Goal: Task Accomplishment & Management: Manage account settings

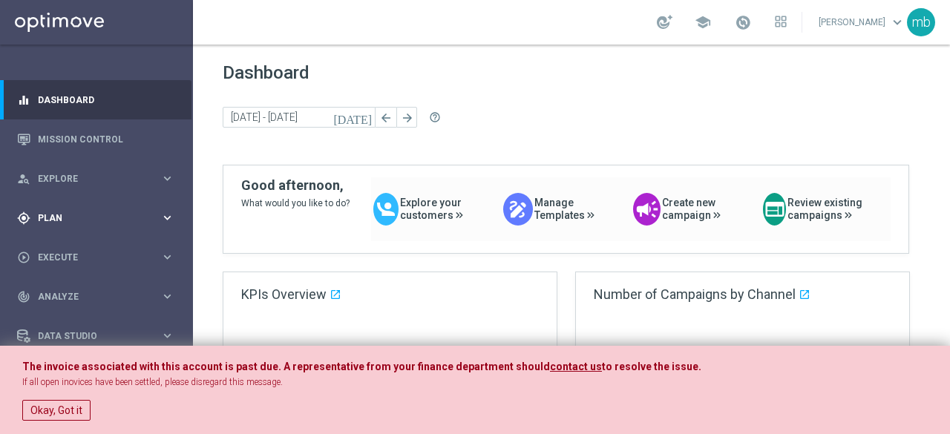
click at [168, 220] on icon "keyboard_arrow_right" at bounding box center [167, 218] width 14 height 14
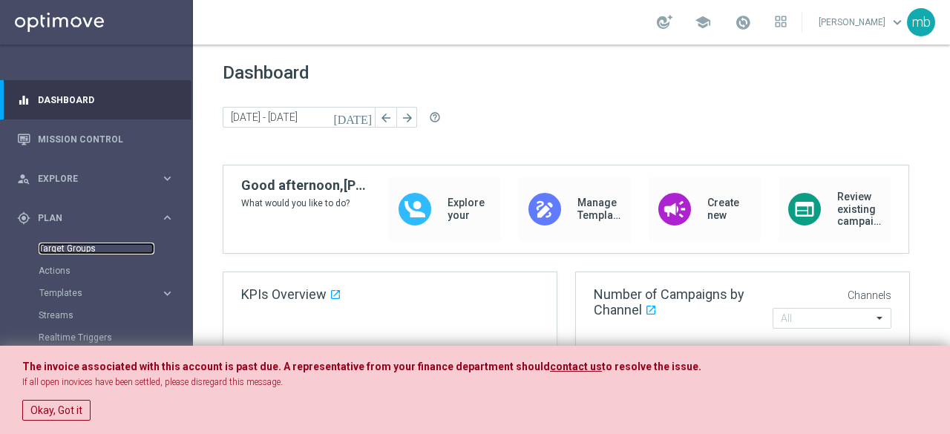
click at [90, 246] on link "Target Groups" at bounding box center [97, 249] width 116 height 12
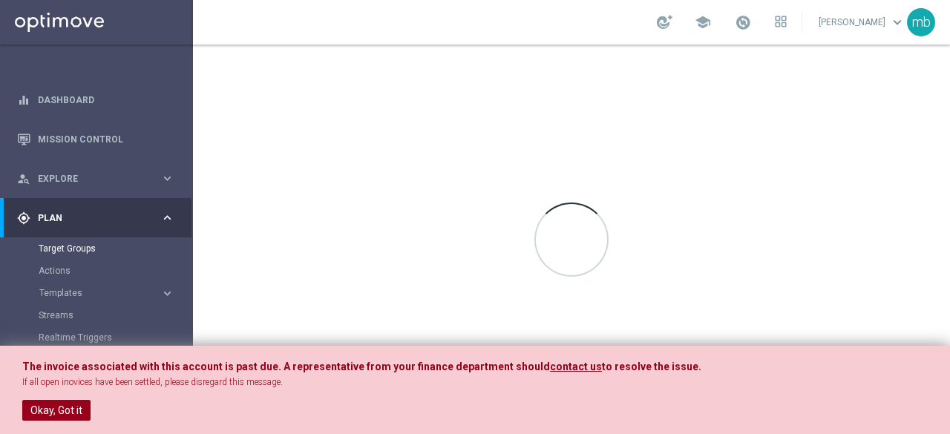
click at [71, 406] on button "Okay, Got it" at bounding box center [56, 410] width 68 height 21
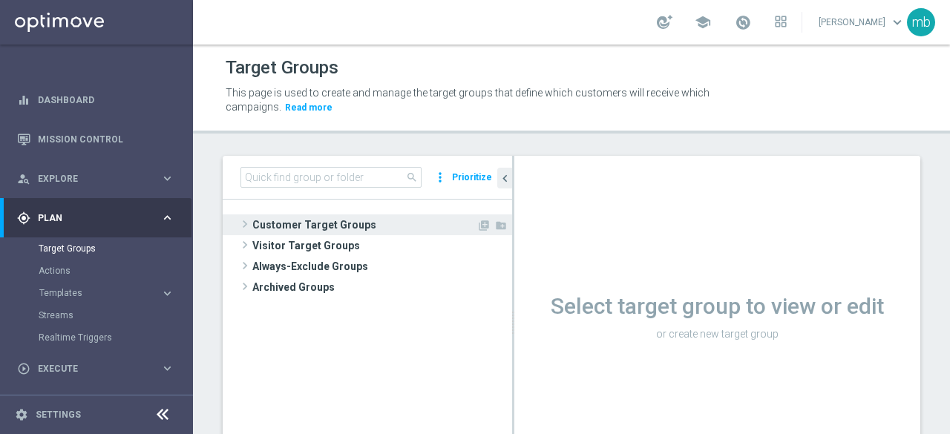
click at [243, 225] on span at bounding box center [244, 224] width 15 height 18
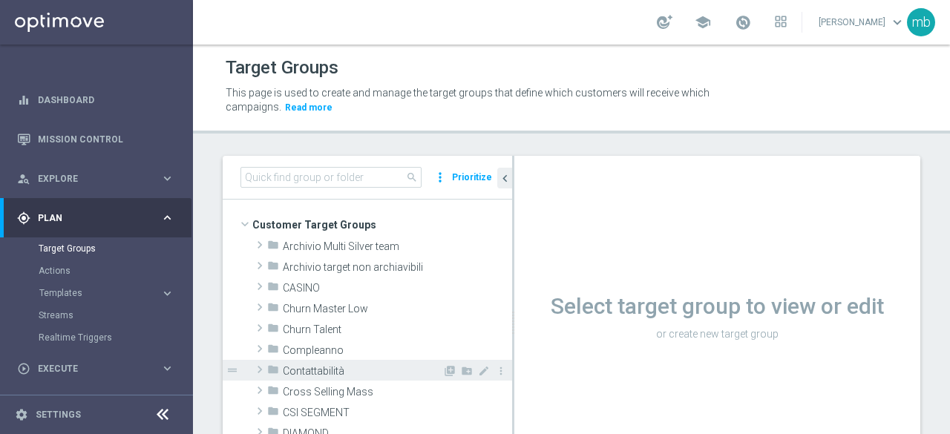
scroll to position [74, 0]
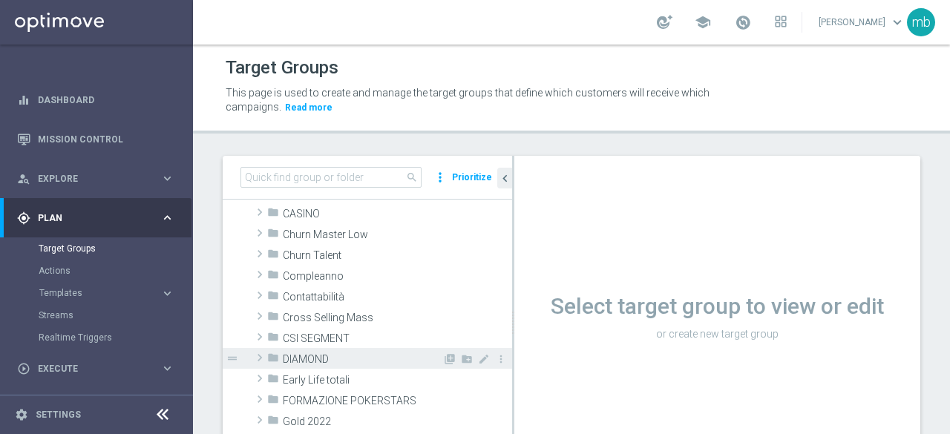
click at [260, 354] on span at bounding box center [259, 358] width 15 height 18
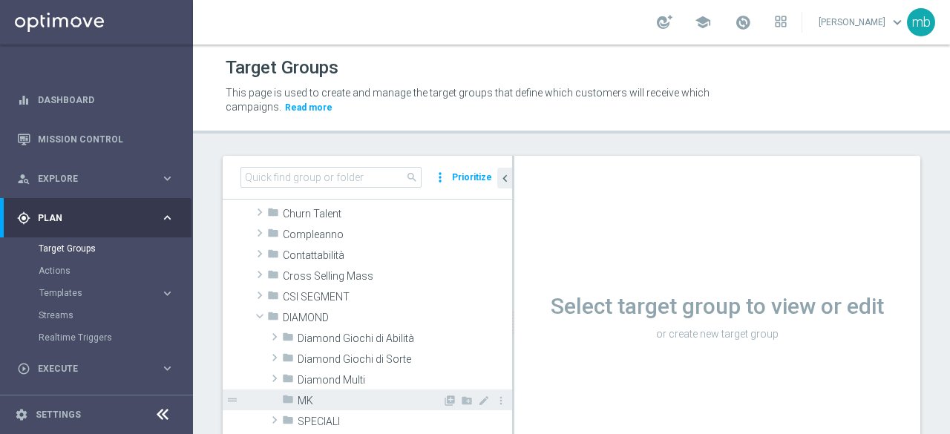
scroll to position [148, 0]
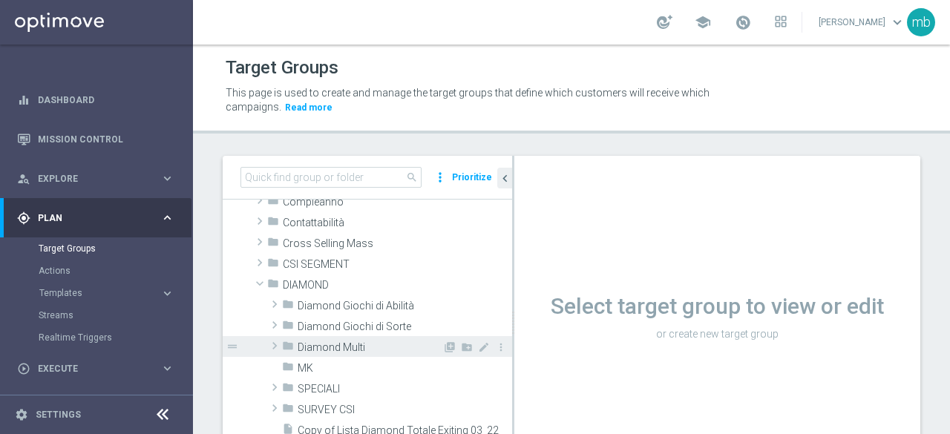
click at [278, 350] on span at bounding box center [274, 346] width 15 height 18
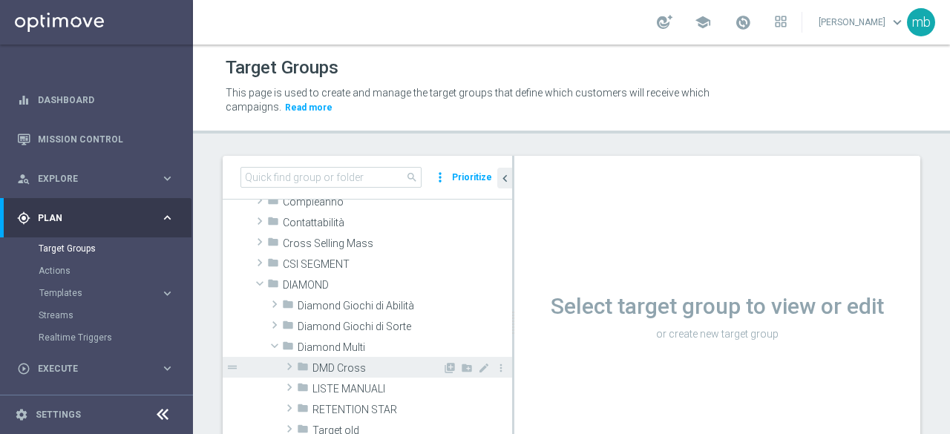
scroll to position [223, 0]
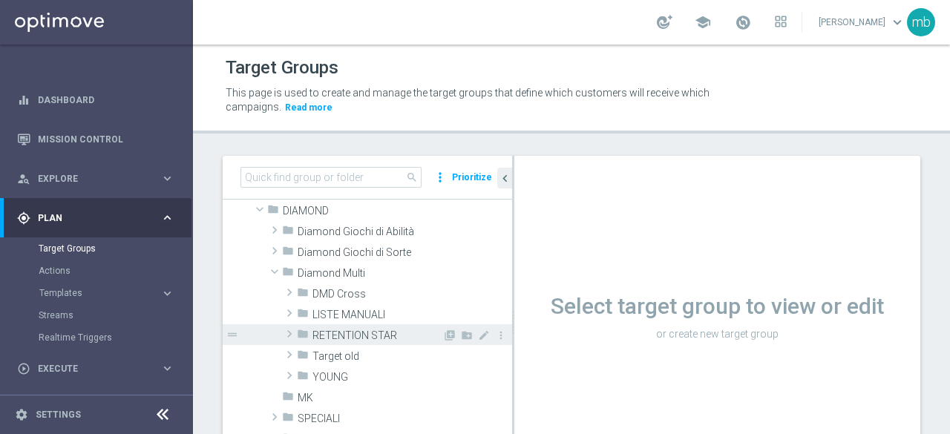
click at [289, 333] on span at bounding box center [289, 334] width 15 height 18
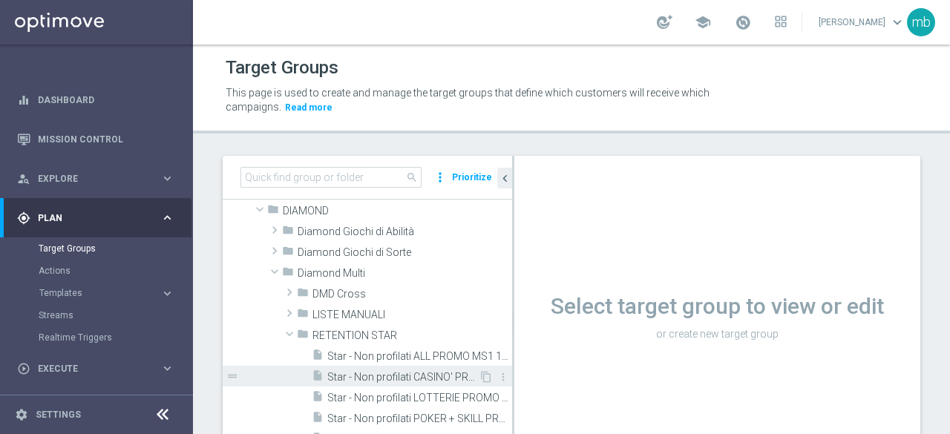
click at [395, 376] on span "Star - Non profilati CASINO' PROMO MS1 1M (3m)" at bounding box center [402, 377] width 151 height 13
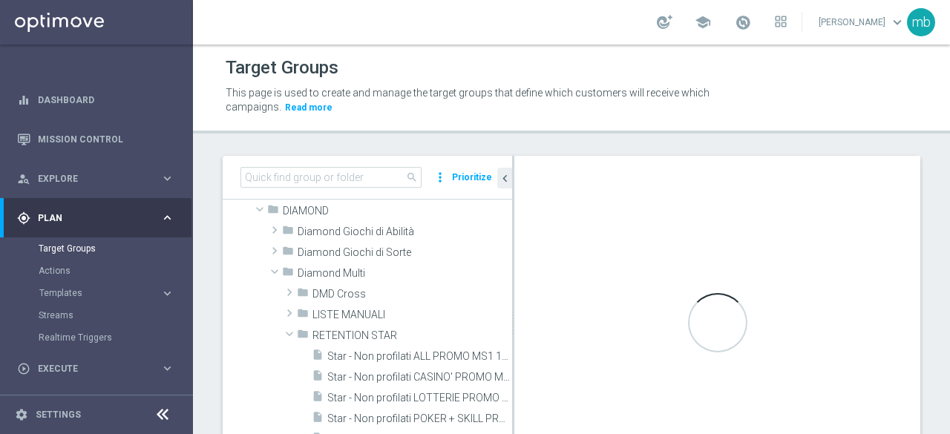
scroll to position [74, 0]
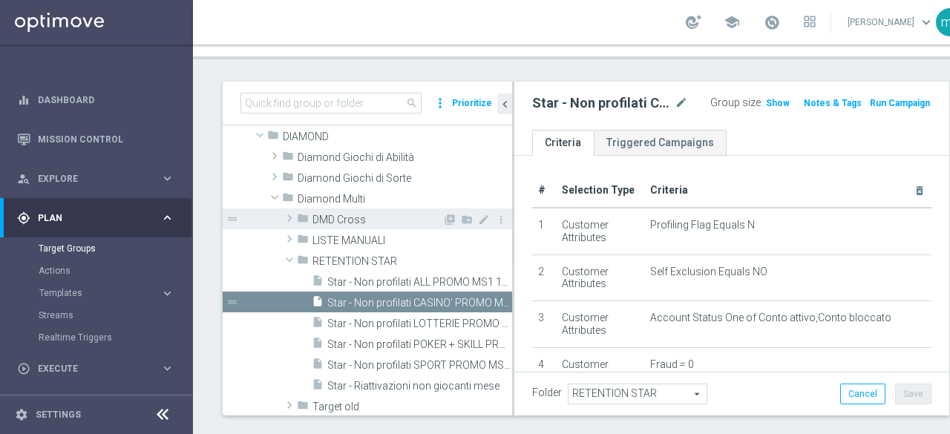
click at [349, 218] on span "DMD Cross" at bounding box center [377, 220] width 130 height 13
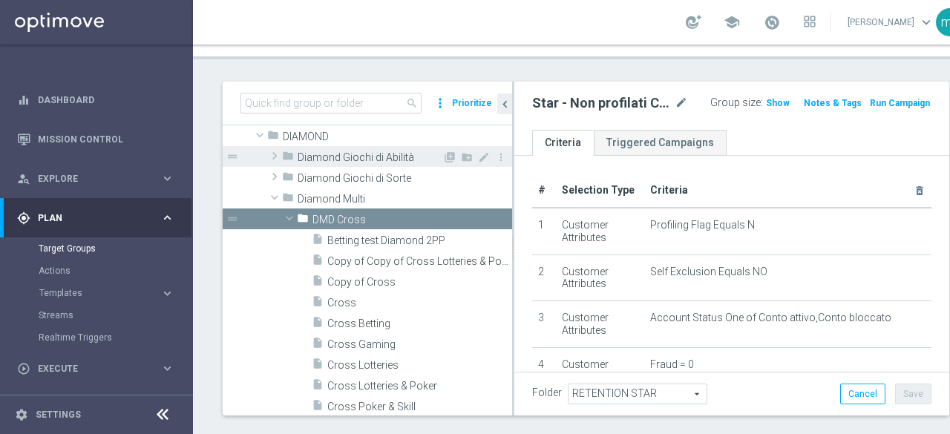
click at [309, 160] on span "Diamond Giochi di Abilità" at bounding box center [370, 157] width 145 height 13
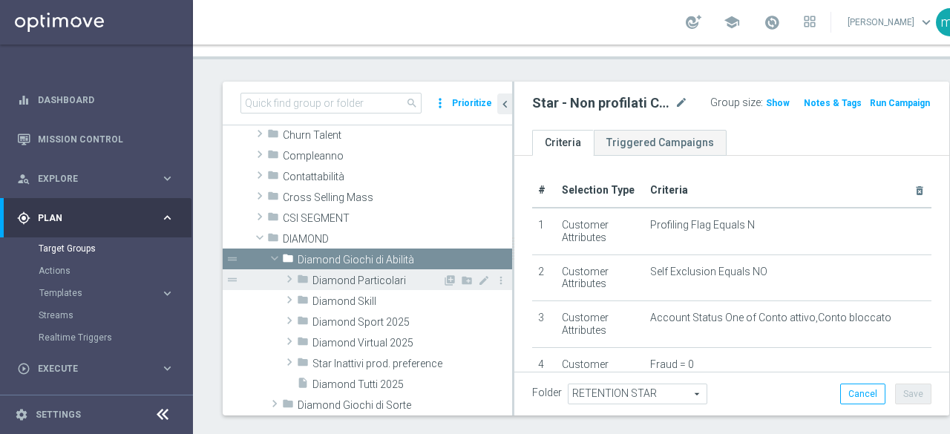
scroll to position [142, 0]
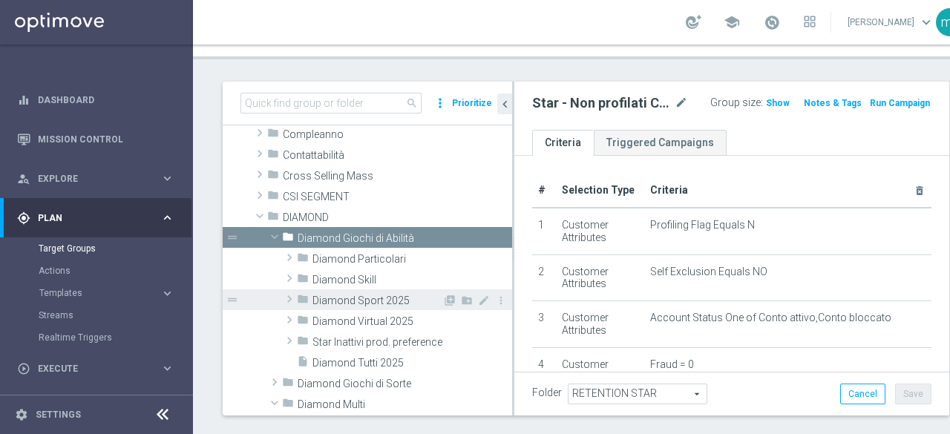
click at [367, 301] on span "Diamond Sport 2025" at bounding box center [377, 301] width 130 height 13
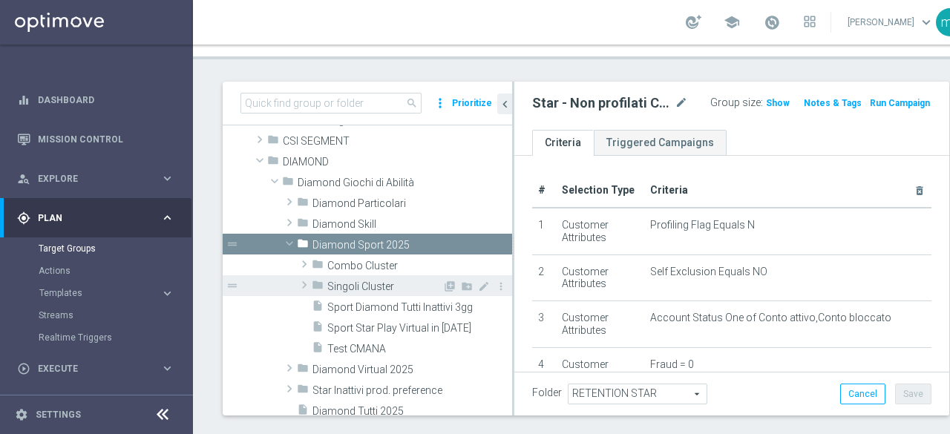
scroll to position [216, 0]
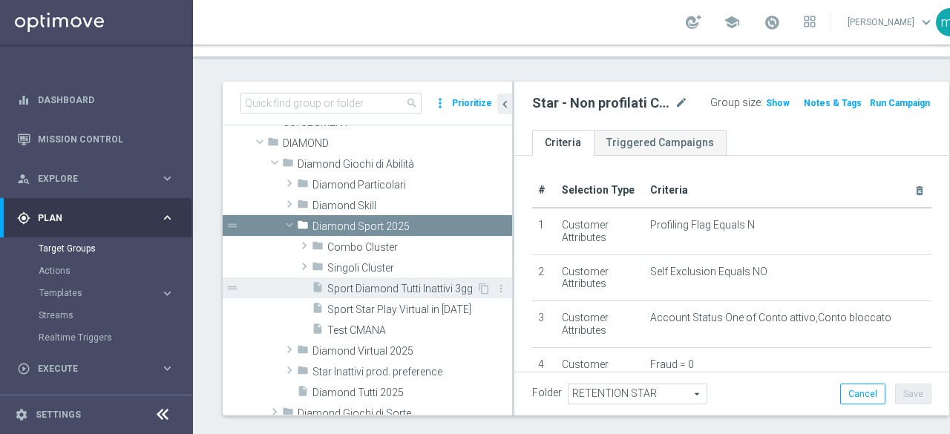
click at [353, 289] on span "Sport Diamond Tutti Inattivi 3gg" at bounding box center [401, 289] width 149 height 13
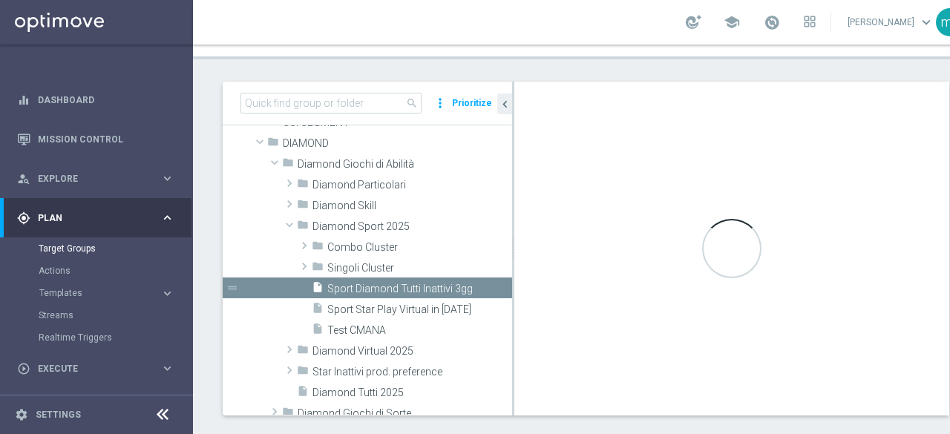
type textarea "(1 and 2 and 3 and 4 and 5 and 6 and 7 and 8 and 9 and 10 and 11 and 12 and 13 …"
type input "Diamond Sport 2025"
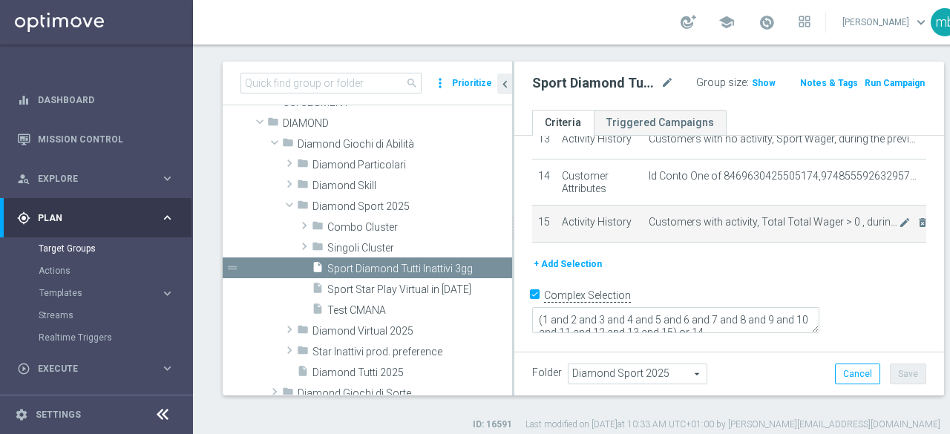
scroll to position [105, 0]
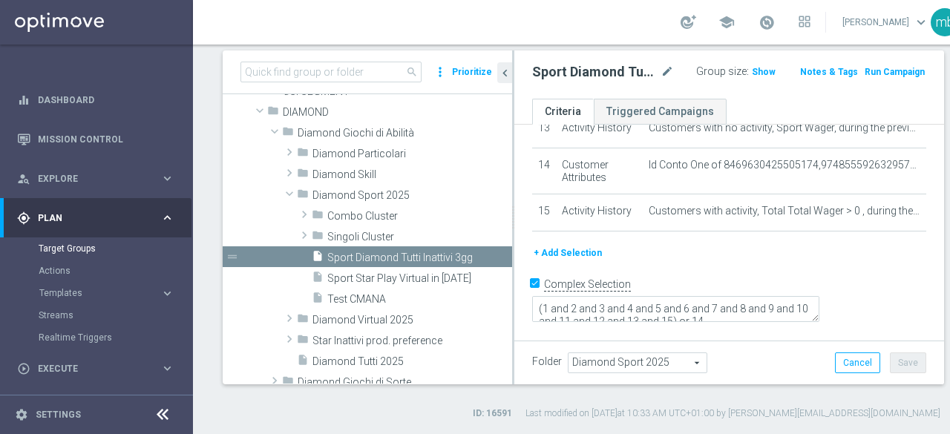
click at [819, 311] on textarea "(1 and 2 and 3 and 4 and 5 and 6 and 7 and 8 and 9 and 10 and 11 and 12 and 13 …" at bounding box center [675, 309] width 287 height 26
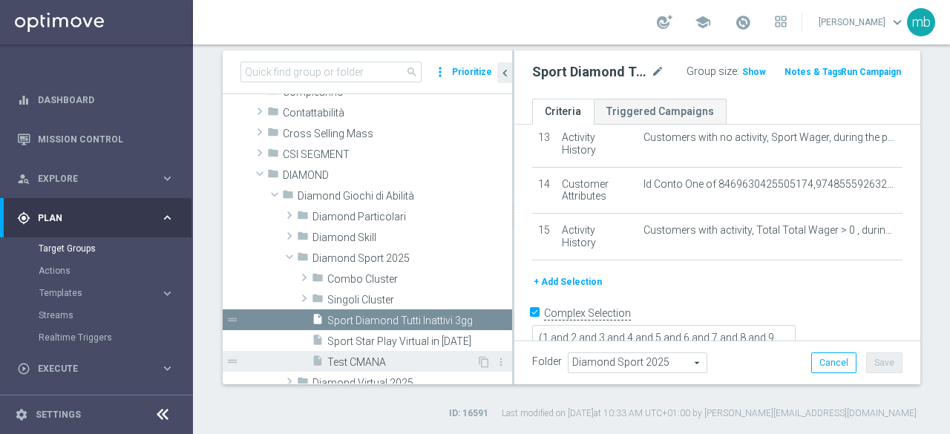
scroll to position [68, 0]
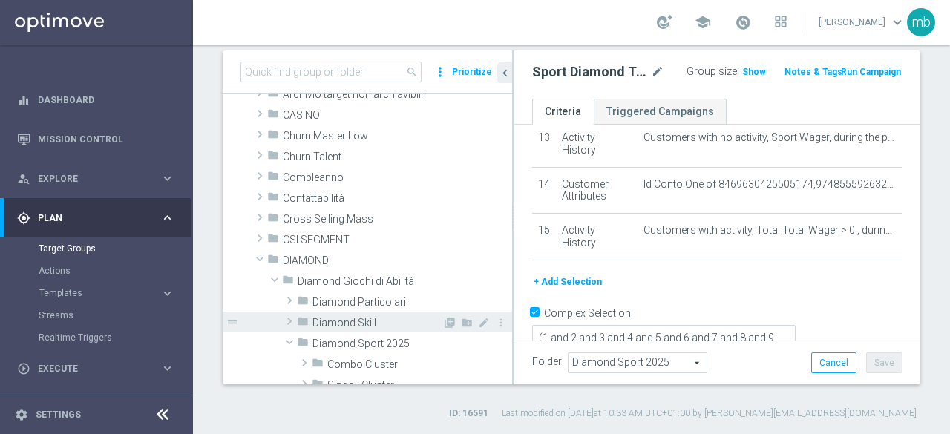
click at [326, 325] on span "Diamond Skill" at bounding box center [377, 323] width 130 height 13
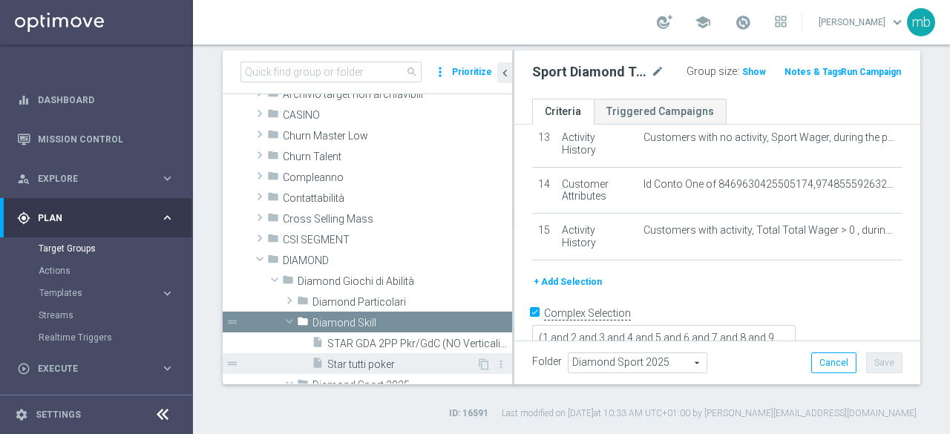
scroll to position [142, 0]
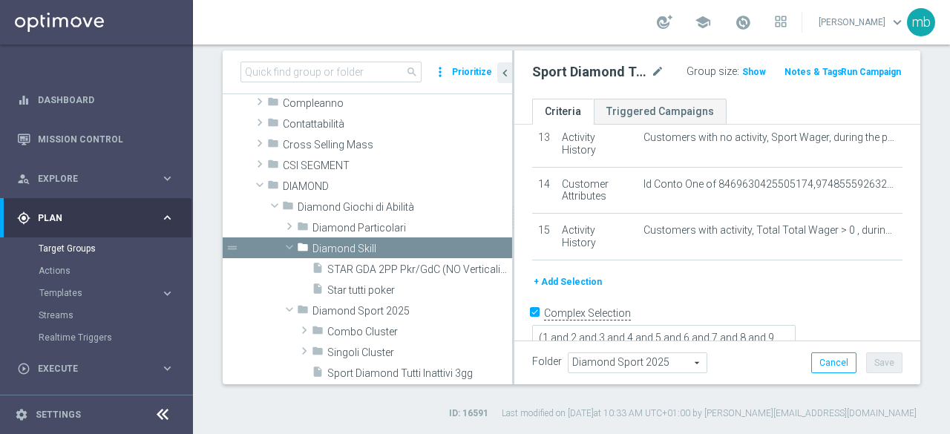
click at [892, 394] on div "search more_vert Prioritize Customer Target Groups library_add create_new_folde…" at bounding box center [571, 235] width 757 height 370
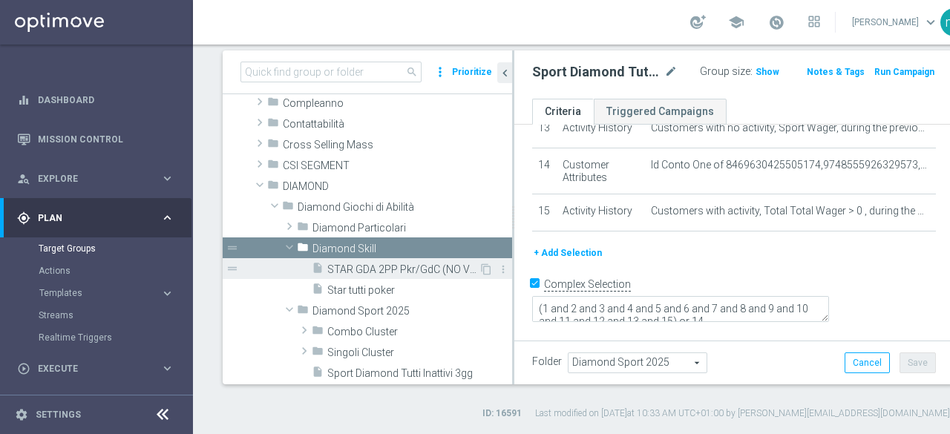
click at [354, 266] on span "STAR GDA 2PP Pkr/GdC (NO Verticalisti Pkr e GdC)" at bounding box center [402, 269] width 151 height 13
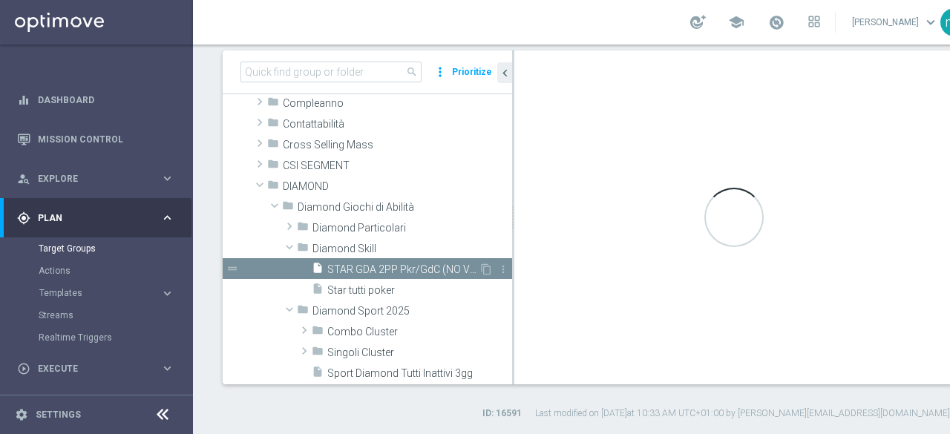
type textarea "1 and 2 and 3 and 4 and 5 and 6 and 7 and 8 and 9 and (10 or 11)"
type input "Diamond Skill"
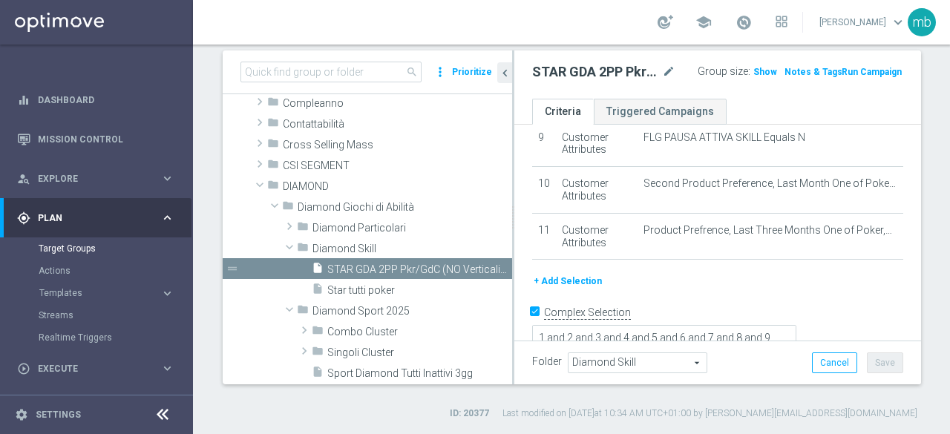
click at [901, 346] on div "Folder Diamond Skill Diamond Skill arrow_drop_down search Cancel Save Saving..." at bounding box center [717, 363] width 407 height 44
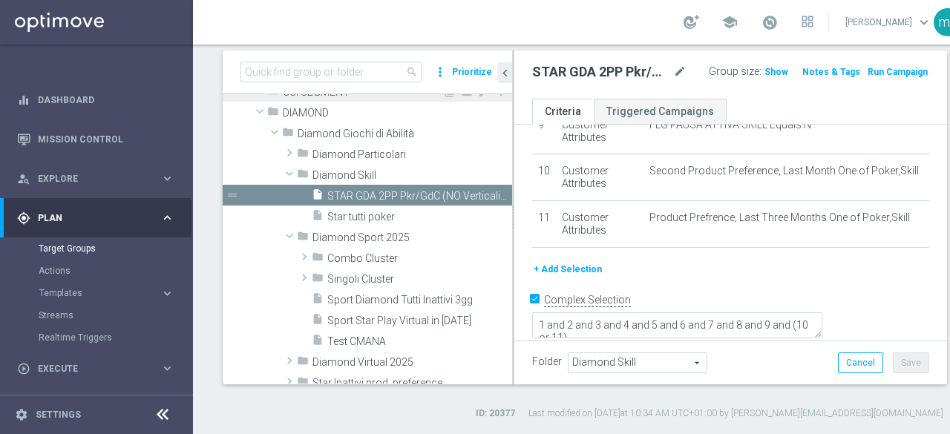
scroll to position [216, 0]
click at [289, 106] on span "DIAMOND" at bounding box center [363, 112] width 160 height 13
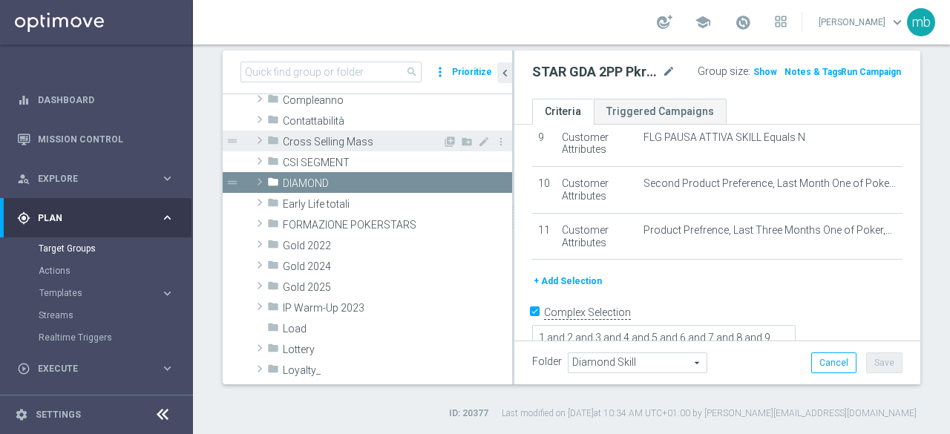
scroll to position [48, 0]
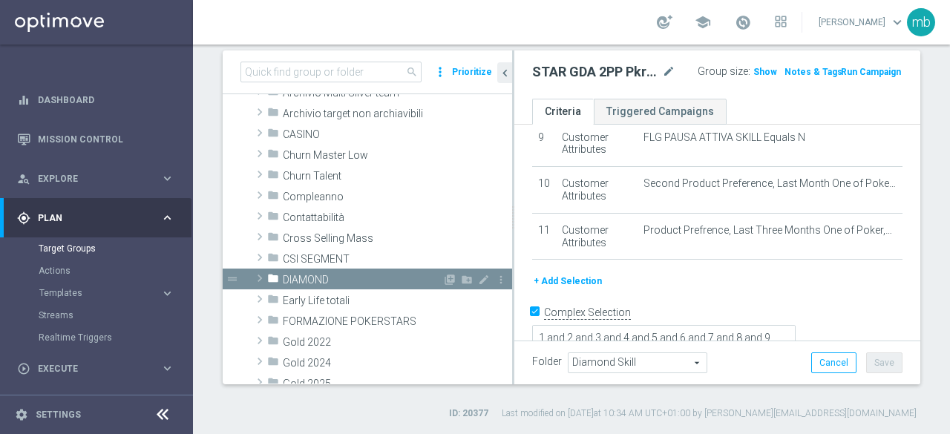
click at [261, 278] on span at bounding box center [259, 278] width 15 height 18
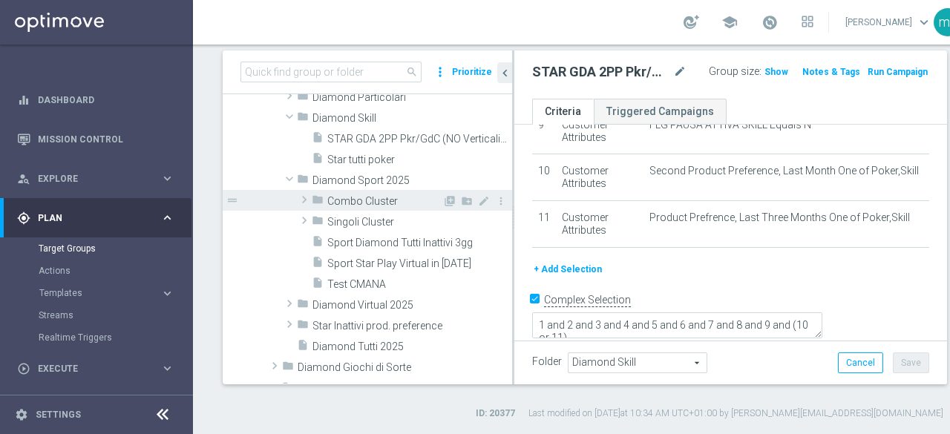
scroll to position [345, 0]
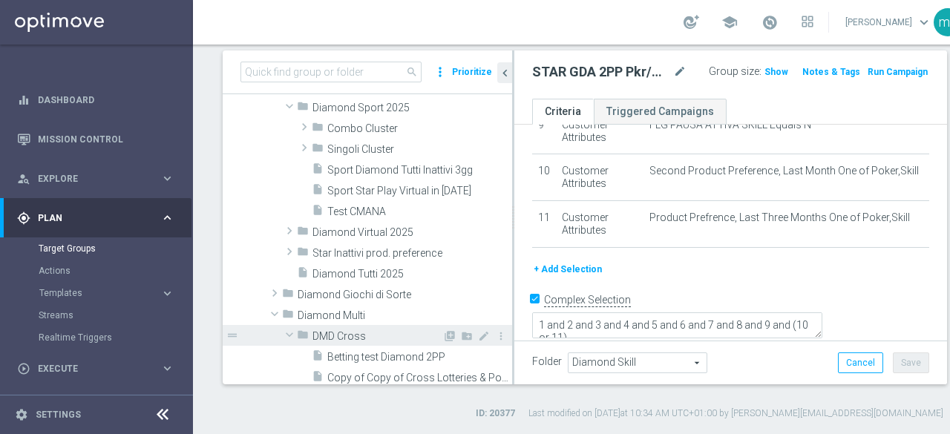
click at [351, 335] on span "DMD Cross" at bounding box center [377, 336] width 130 height 13
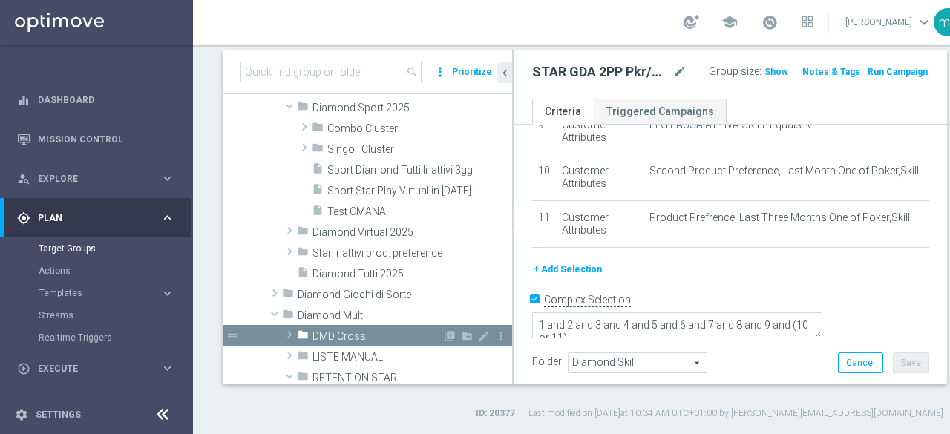
click at [339, 333] on span "DMD Cross" at bounding box center [377, 336] width 130 height 13
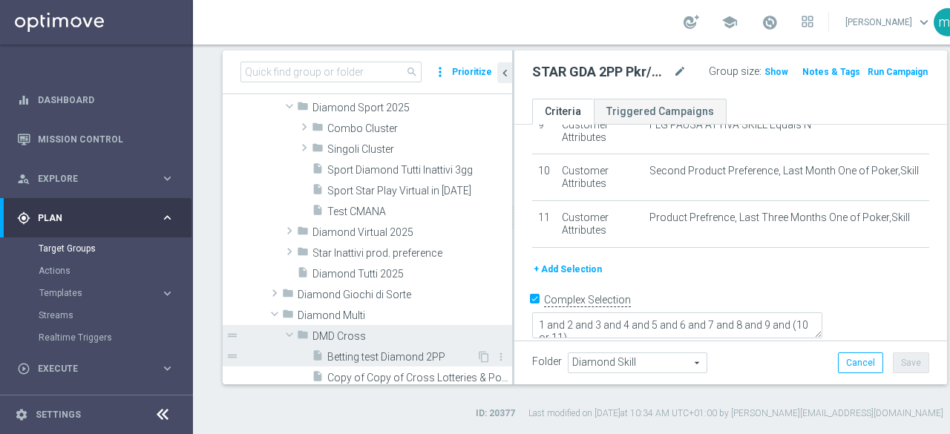
scroll to position [419, 0]
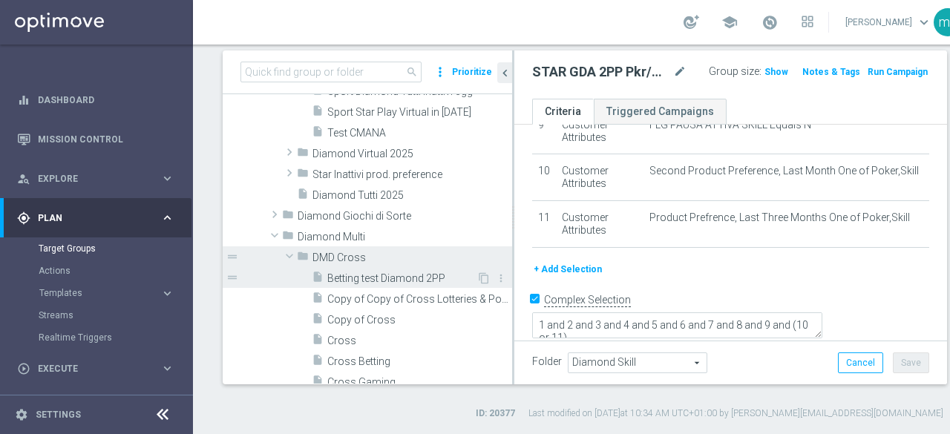
click at [381, 278] on span "Betting test Diamond 2PP" at bounding box center [401, 278] width 149 height 13
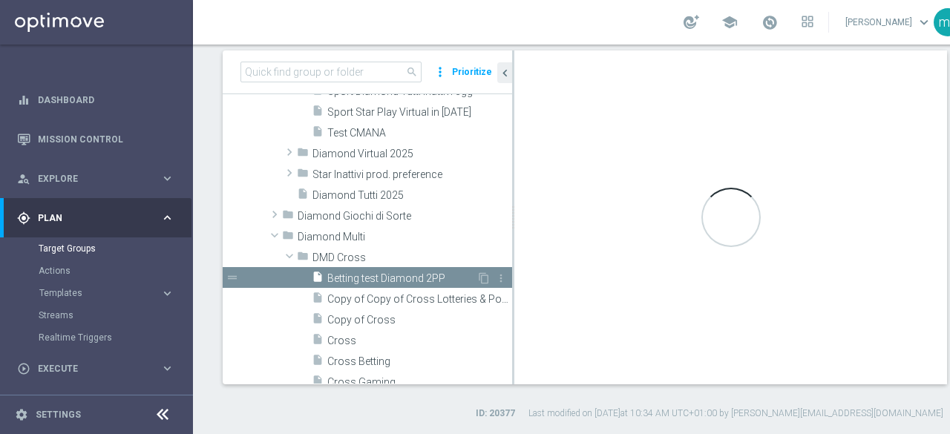
type textarea "1 and 2 and 3 and 4 and 5 and 6 and 7 and 8 and 9 and (10 or 11 or 12)"
type input "DMD Cross"
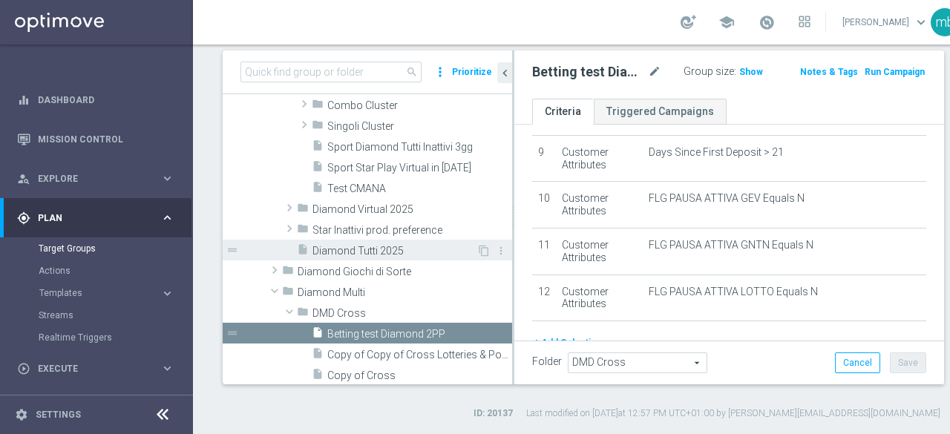
scroll to position [345, 0]
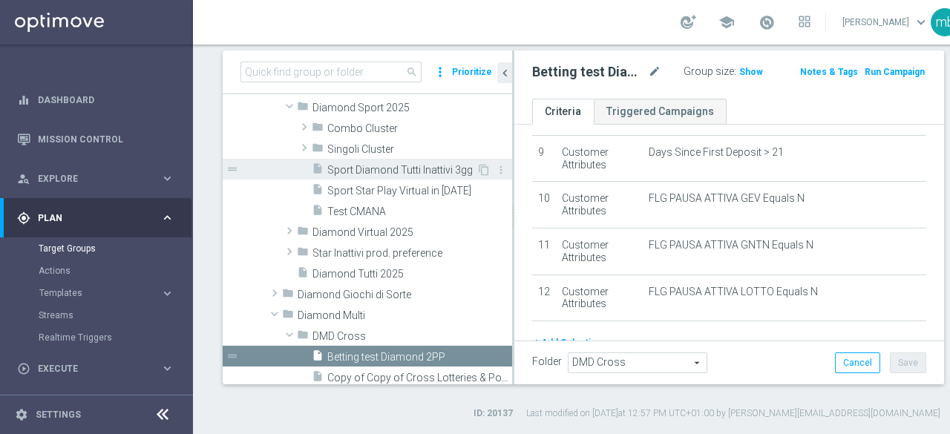
click at [377, 164] on span "Sport Diamond Tutti Inattivi 3gg" at bounding box center [401, 170] width 149 height 13
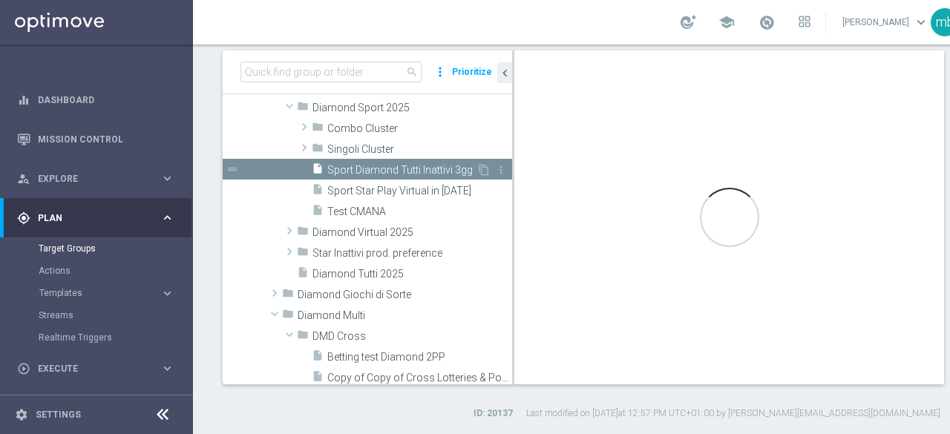
type textarea "(1 and 2 and 3 and 4 and 5 and 6 and 7 and 8 and 9 and 10 and 11 and 12 and 13 …"
type input "Diamond Sport 2025"
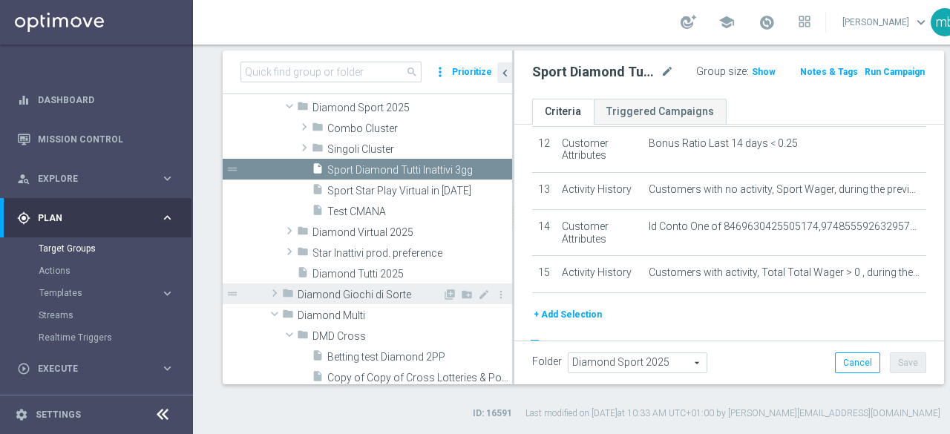
scroll to position [419, 0]
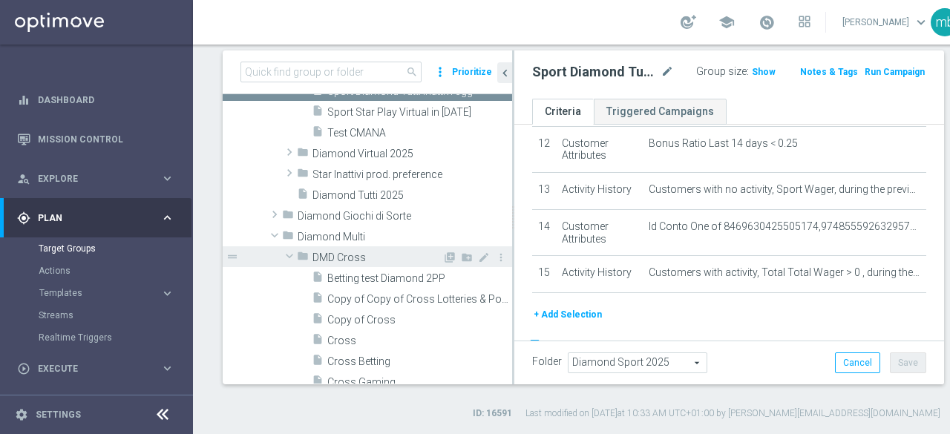
click at [335, 255] on span "DMD Cross" at bounding box center [377, 258] width 130 height 13
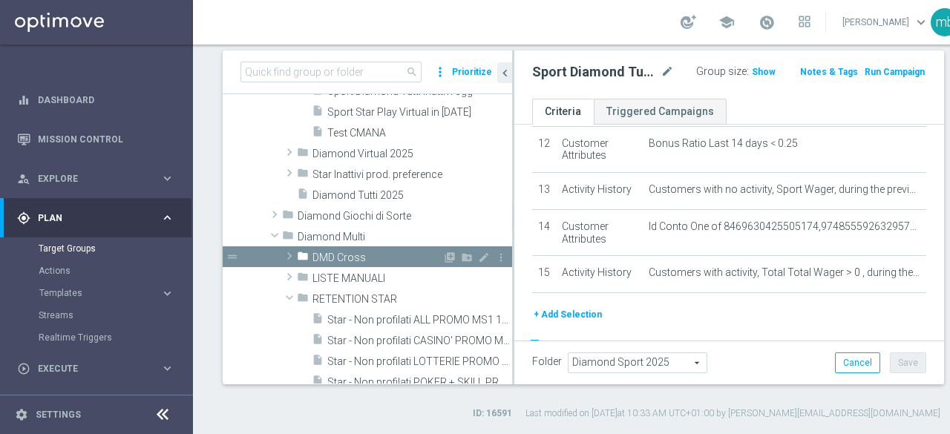
click at [335, 256] on span "DMD Cross" at bounding box center [377, 258] width 130 height 13
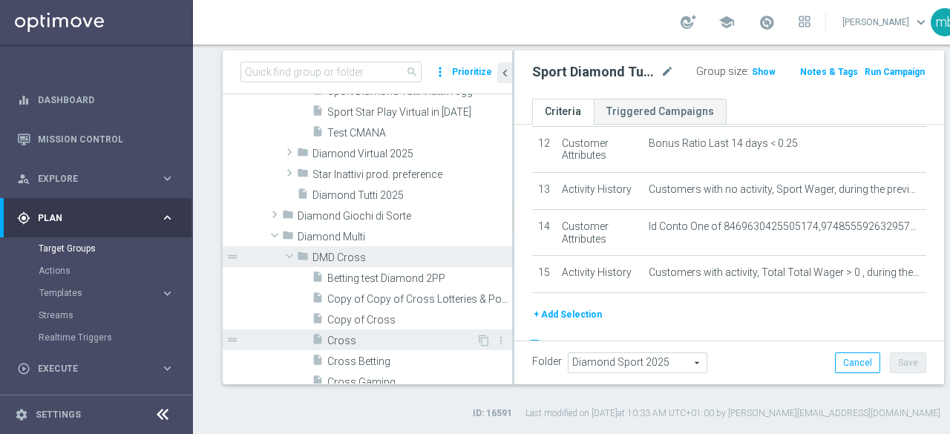
click at [349, 341] on span "Cross" at bounding box center [401, 341] width 149 height 13
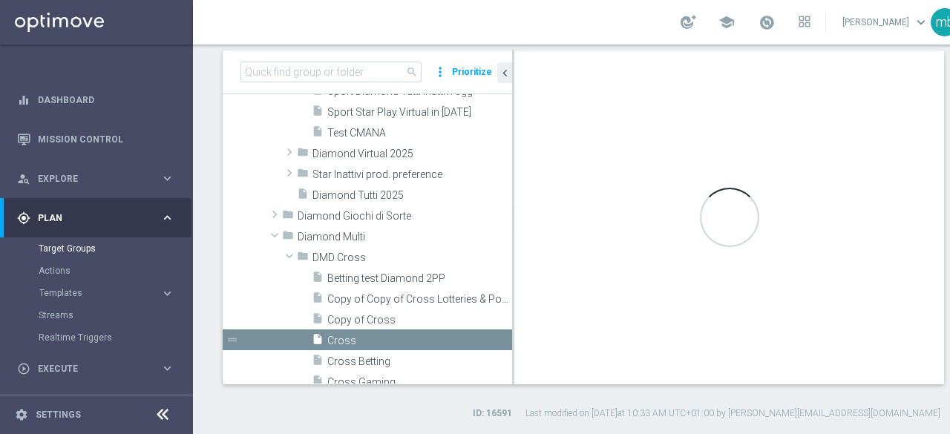
type textarea "1 and 2 and 3 and 4 and 5 and 6 and 7 and 8 and 9 and 10"
type input "DMD Cross"
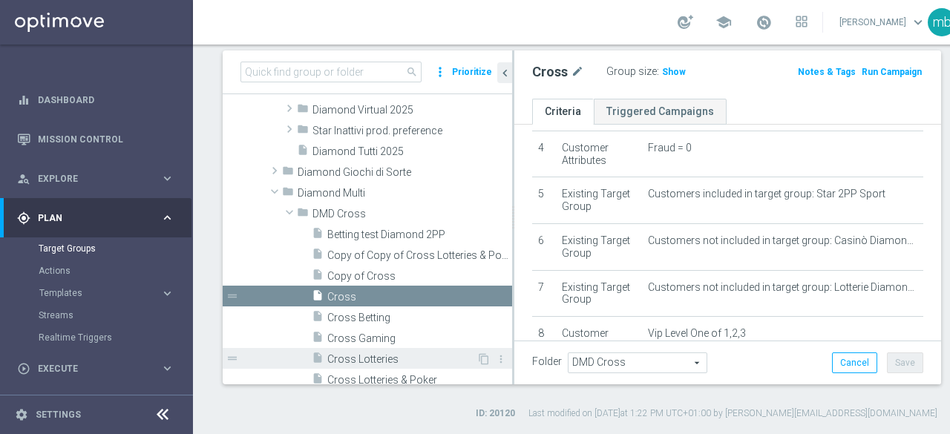
scroll to position [493, 0]
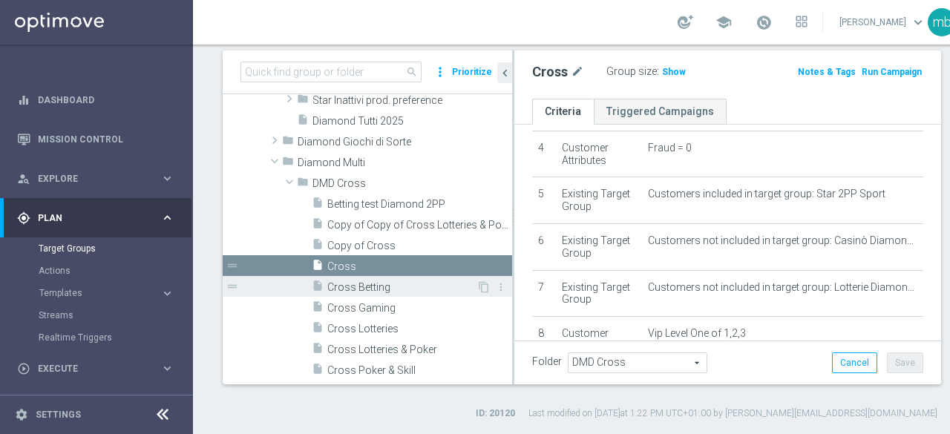
click at [385, 286] on span "Cross Betting" at bounding box center [401, 287] width 149 height 13
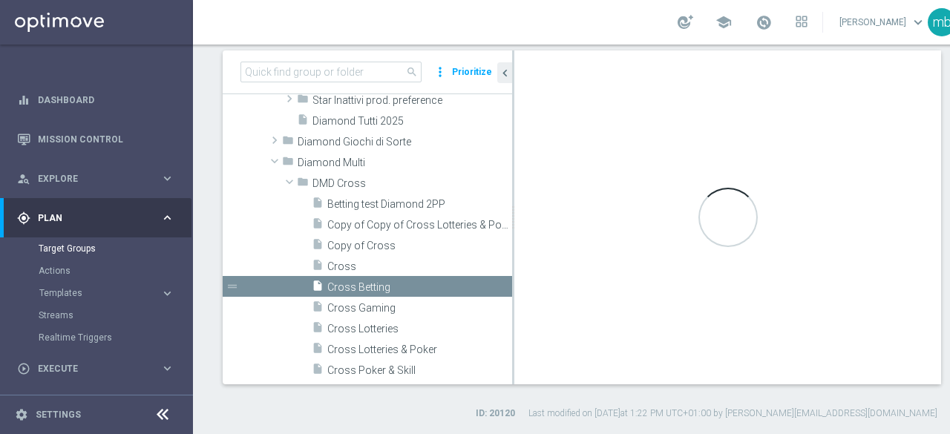
checkbox input "false"
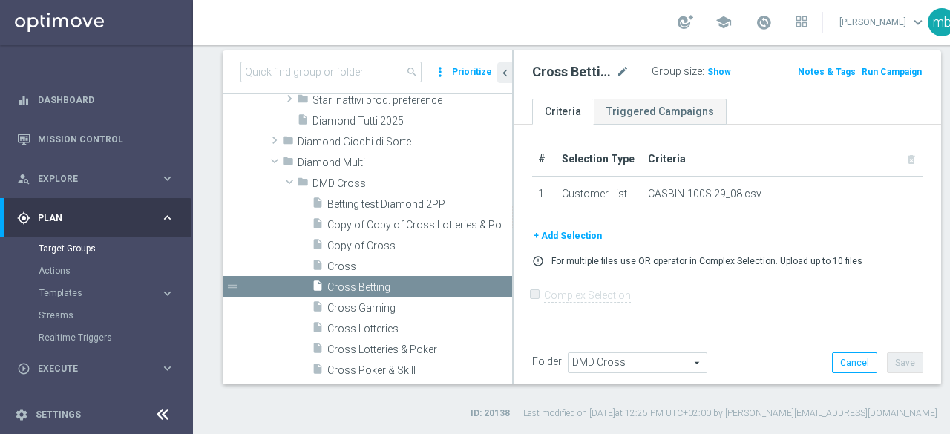
click at [571, 243] on button "+ Add Selection" at bounding box center [567, 236] width 71 height 16
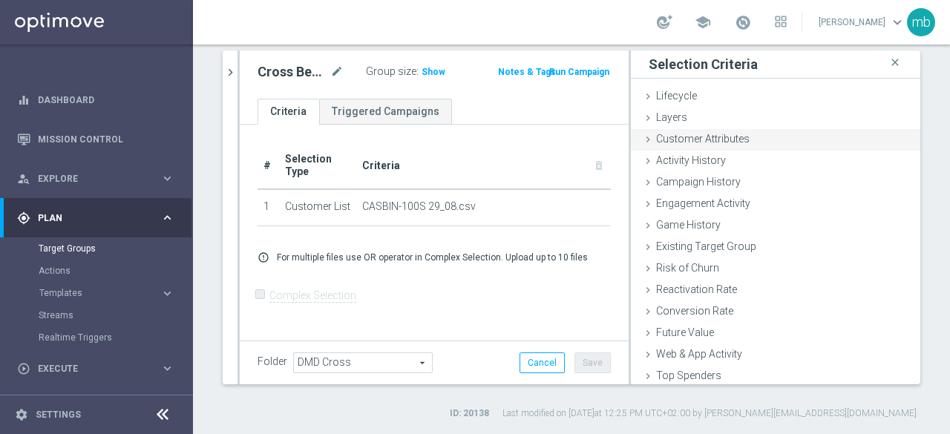
click at [671, 140] on span "Customer Attributes" at bounding box center [702, 139] width 93 height 12
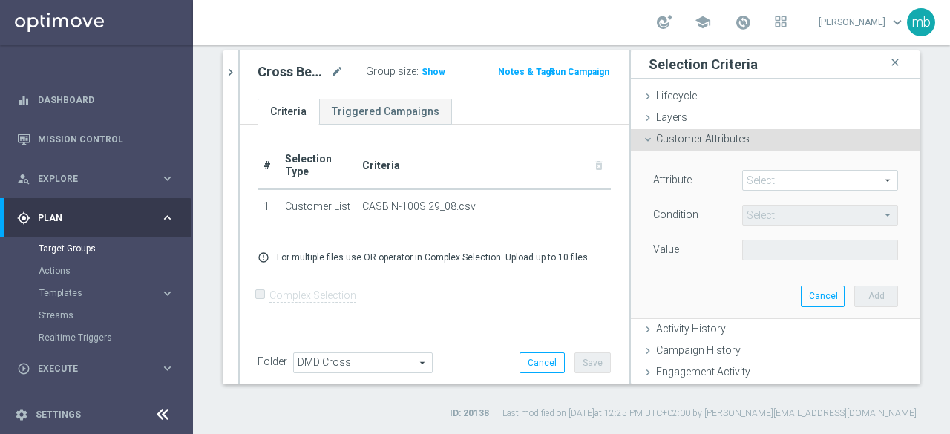
click at [771, 182] on span at bounding box center [820, 180] width 154 height 19
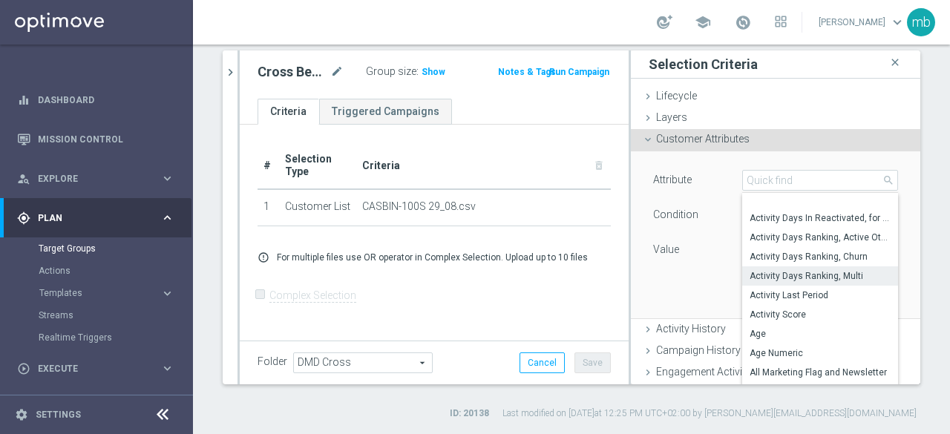
scroll to position [71, 0]
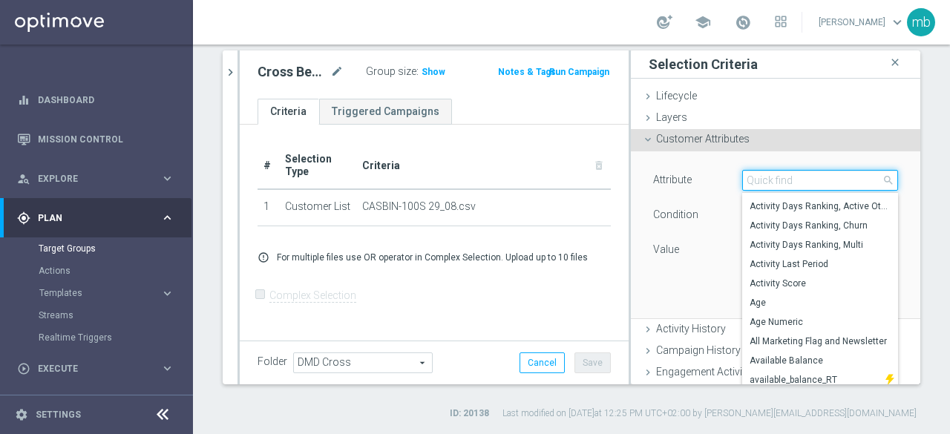
click at [778, 179] on input "search" at bounding box center [820, 180] width 156 height 21
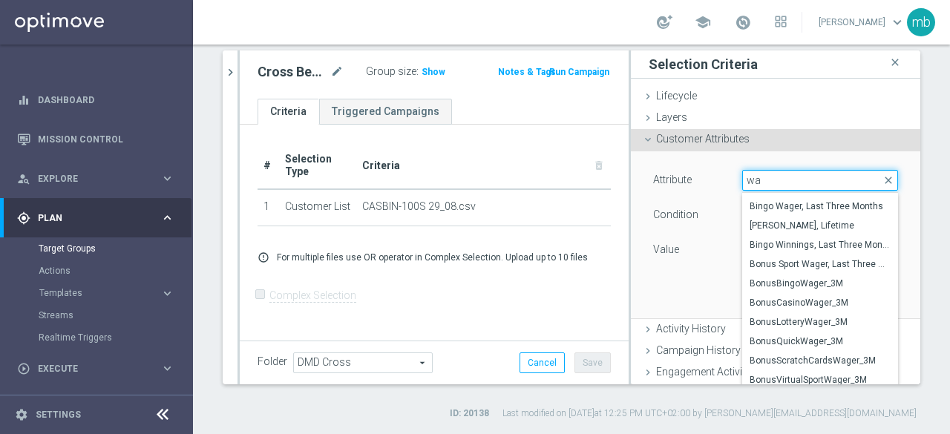
scroll to position [0, 0]
type input "wager"
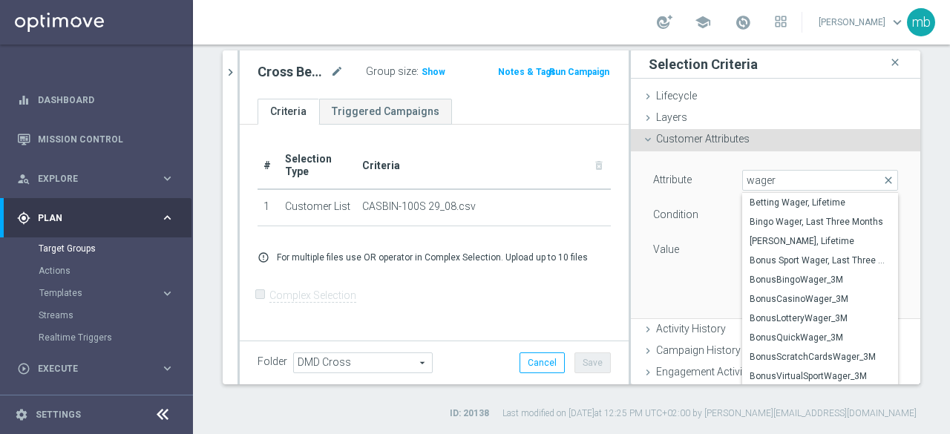
click at [917, 355] on div "search more_vert Prioritize Customer Target Groups library_add create_new_folde…" at bounding box center [571, 235] width 757 height 370
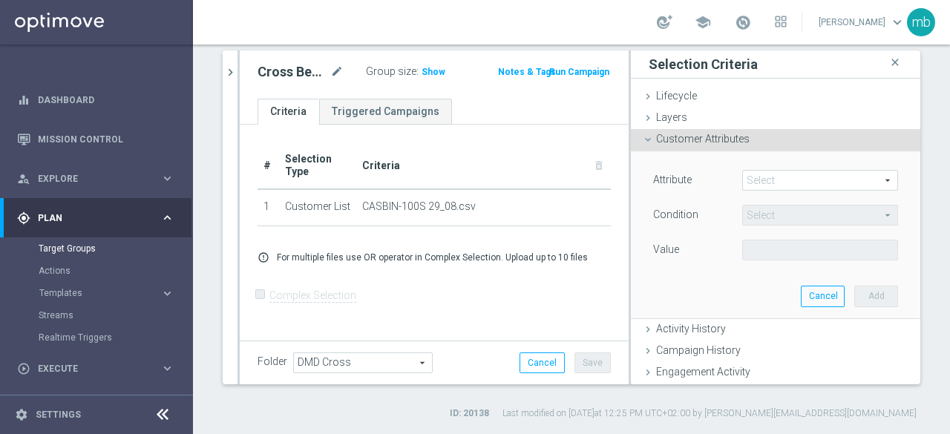
click at [749, 176] on span at bounding box center [820, 180] width 154 height 19
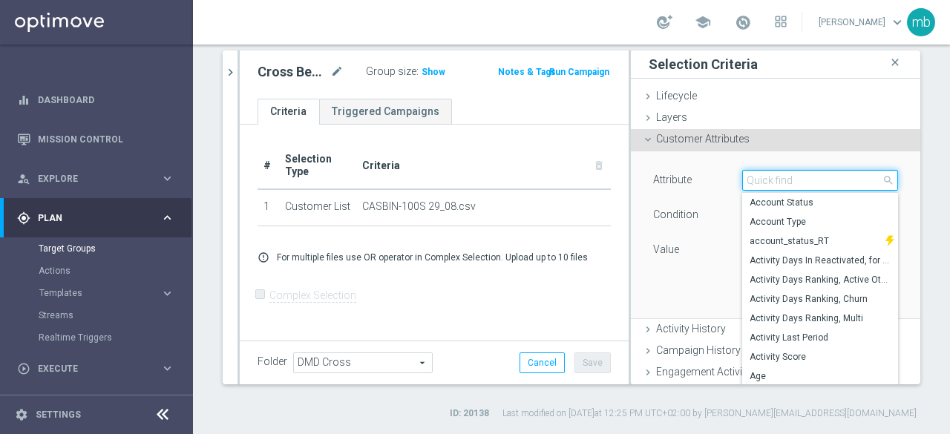
click at [751, 180] on input "search" at bounding box center [820, 180] width 156 height 21
click at [681, 140] on span "Customer Attributes" at bounding box center [702, 139] width 93 height 12
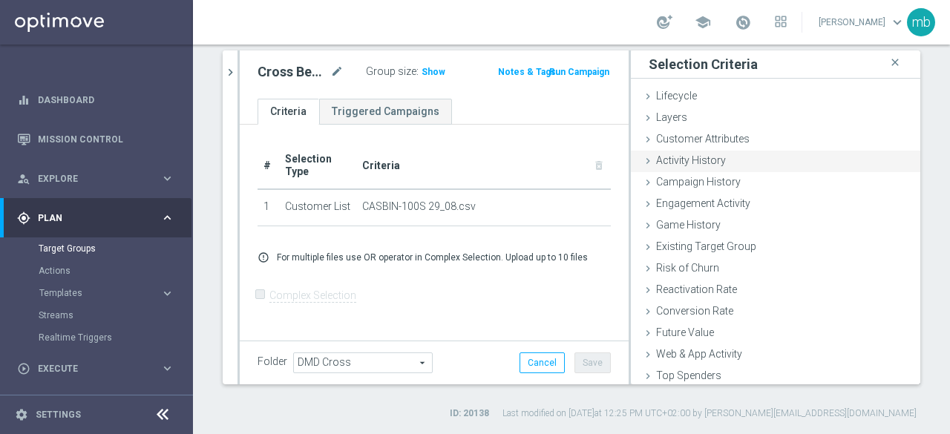
click at [676, 166] on div "Activity History done" at bounding box center [775, 162] width 289 height 22
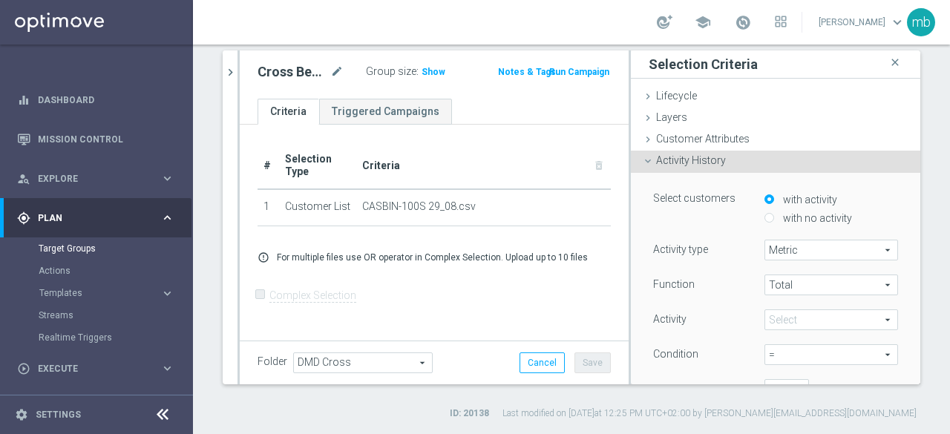
click at [794, 249] on span "Metric" at bounding box center [831, 249] width 132 height 19
click at [784, 324] on span at bounding box center [831, 319] width 132 height 19
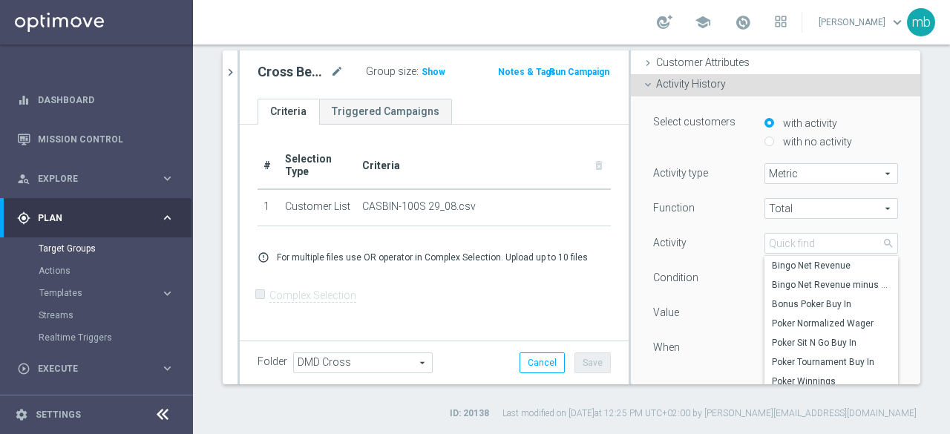
scroll to position [89, 0]
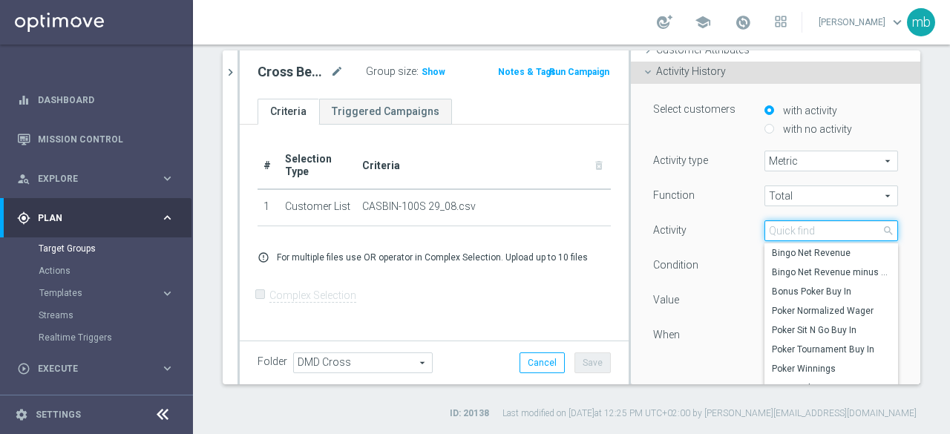
click at [775, 229] on input "search" at bounding box center [831, 230] width 134 height 21
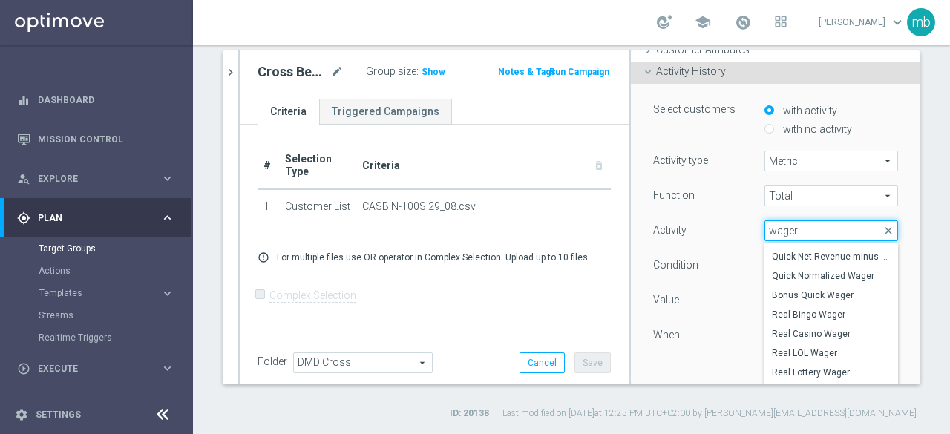
scroll to position [0, 0]
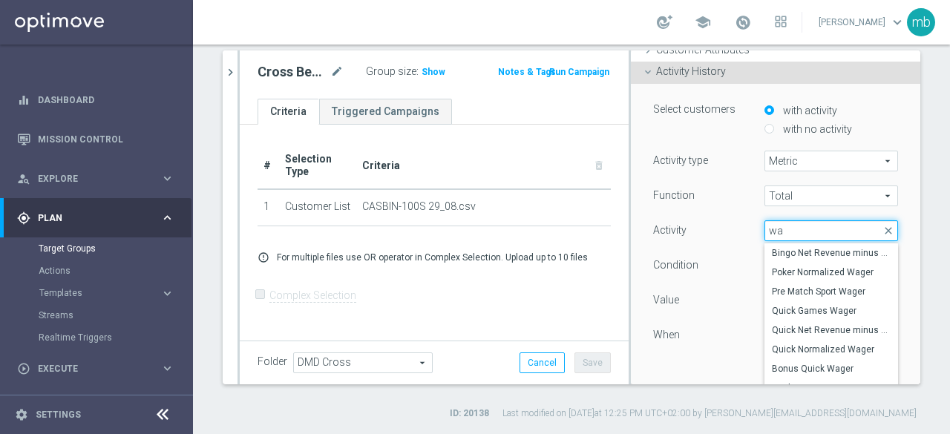
type input "w"
type input "t"
type input "bin"
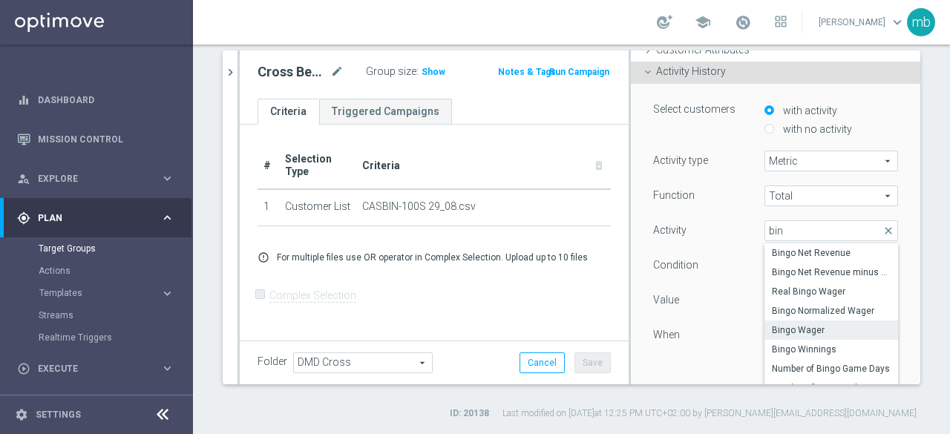
click at [802, 329] on span "Bingo Wager" at bounding box center [831, 330] width 119 height 12
type input "Bingo Wager"
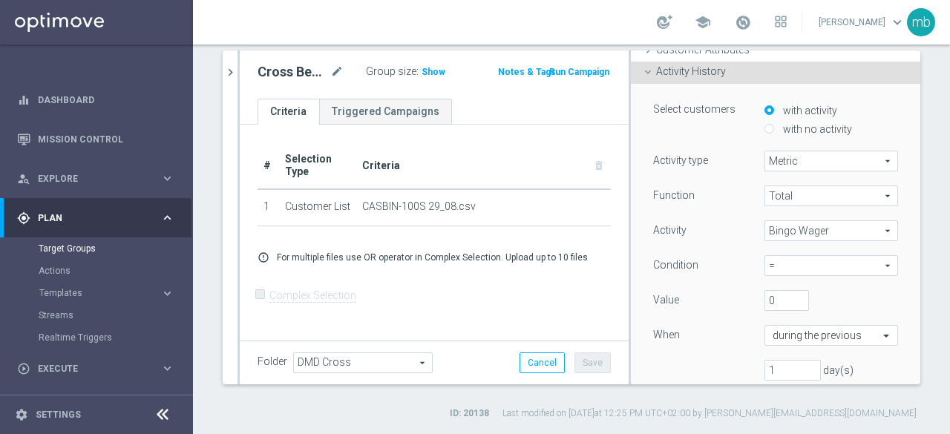
click at [864, 263] on span "=" at bounding box center [831, 265] width 132 height 19
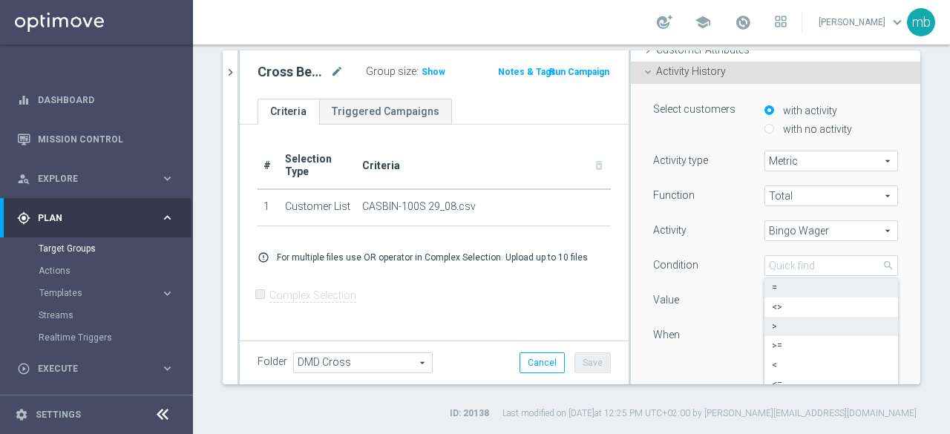
click at [772, 326] on span ">" at bounding box center [831, 327] width 119 height 12
type input ">"
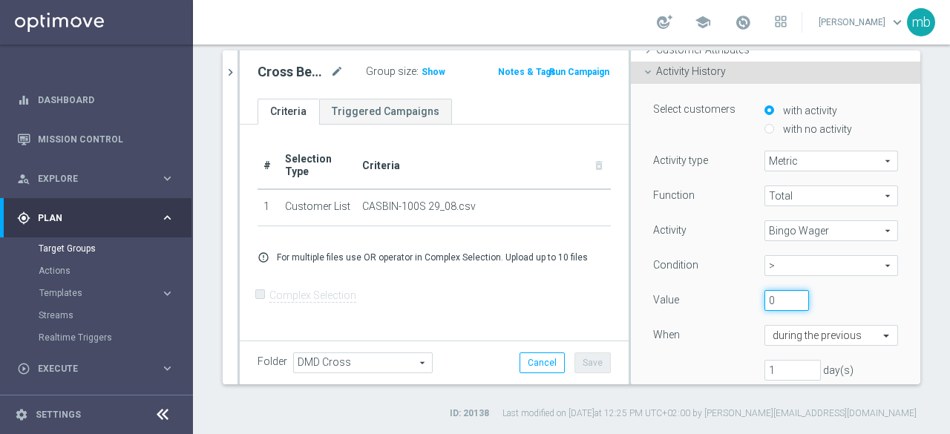
drag, startPoint x: 763, startPoint y: 302, endPoint x: 754, endPoint y: 301, distance: 8.9
click at [764, 301] on input "0" at bounding box center [786, 300] width 45 height 21
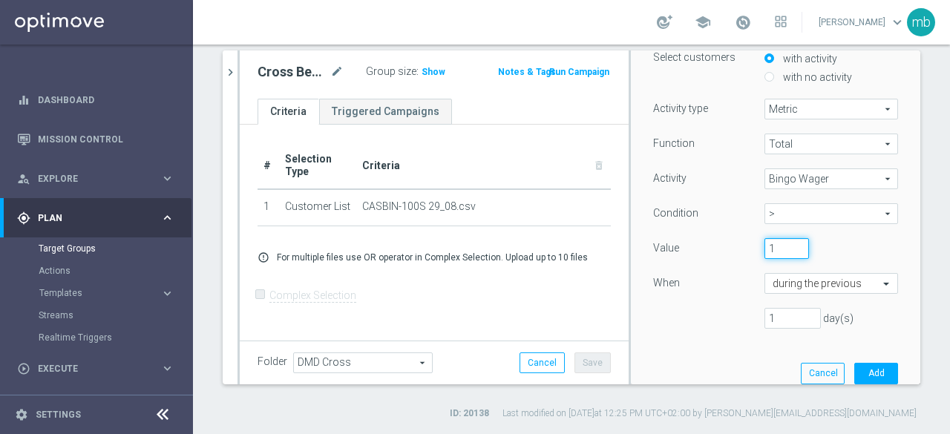
scroll to position [163, 0]
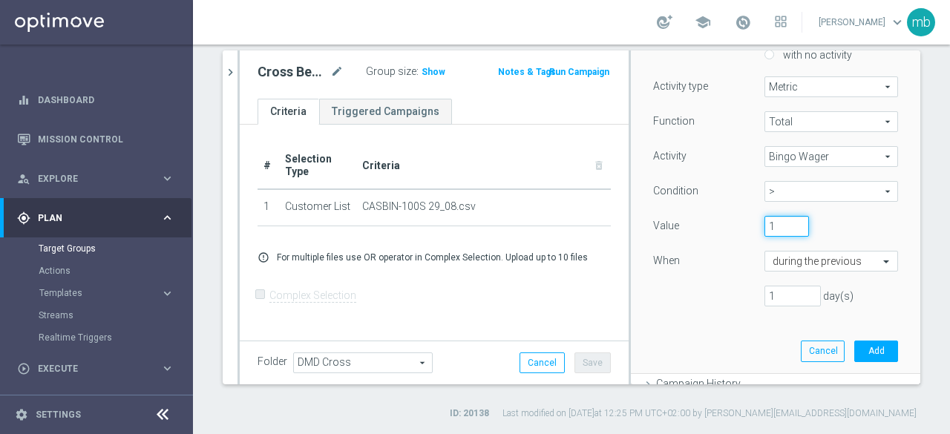
type input "1"
drag, startPoint x: 772, startPoint y: 293, endPoint x: 746, endPoint y: 295, distance: 25.3
click at [753, 295] on div "1 day(s)" at bounding box center [820, 296] width 134 height 21
type input "30"
click at [756, 327] on div "Select customers with activity with no activity Activity type Metric Metric arr…" at bounding box center [775, 191] width 267 height 363
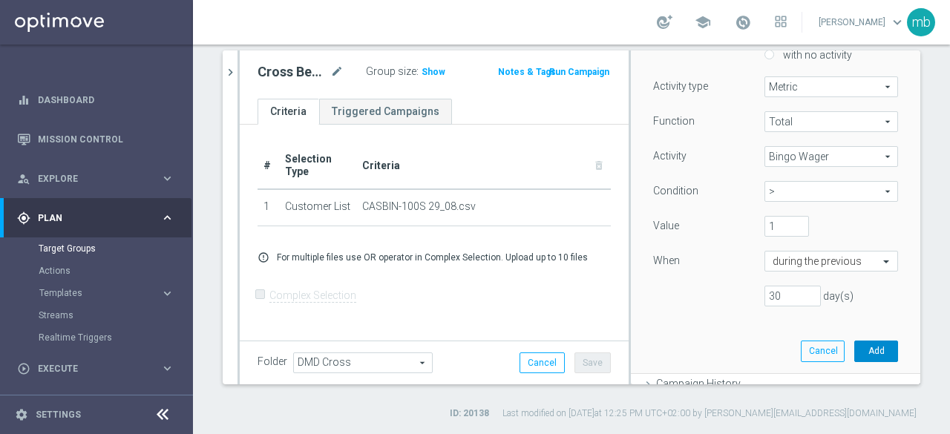
click at [864, 348] on button "Add" at bounding box center [876, 351] width 44 height 21
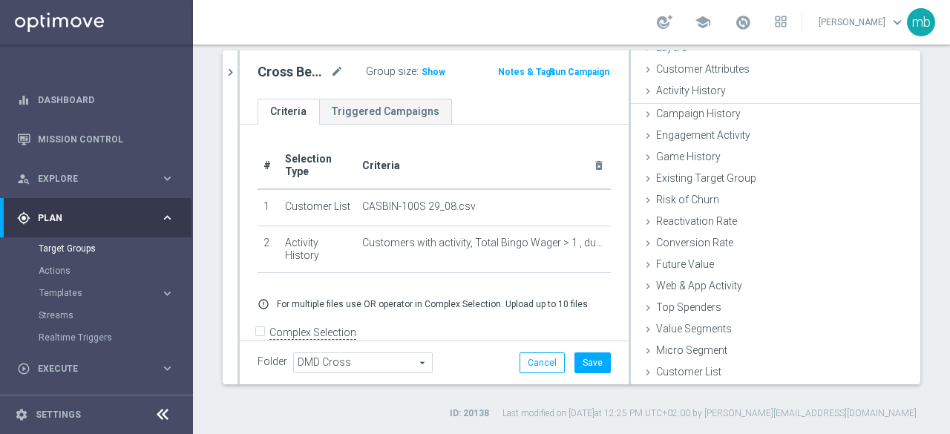
scroll to position [68, 0]
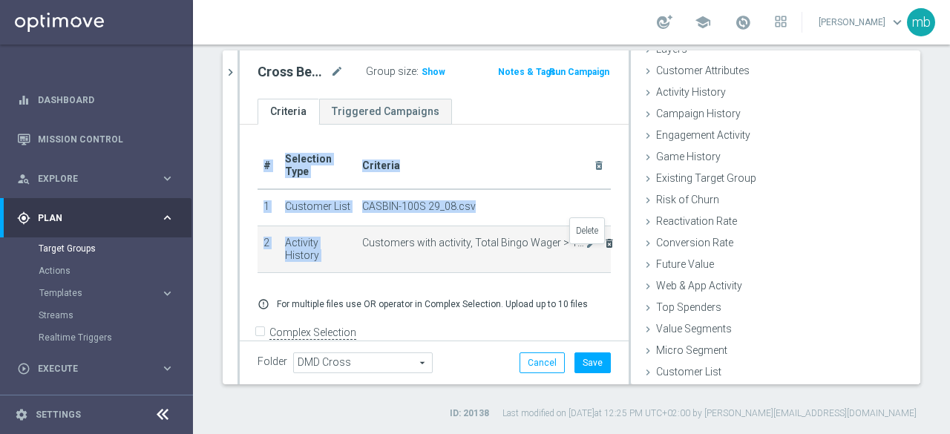
drag, startPoint x: 353, startPoint y: 252, endPoint x: 589, endPoint y: 254, distance: 236.0
click at [589, 254] on td "Customers with activity, Total Bingo Wager > 1 , during the previous 30 days mo…" at bounding box center [483, 249] width 255 height 47
copy table "# Selection Type Criteria delete_forever 1 Customer List CASBIN-100S 29_08.csv …"
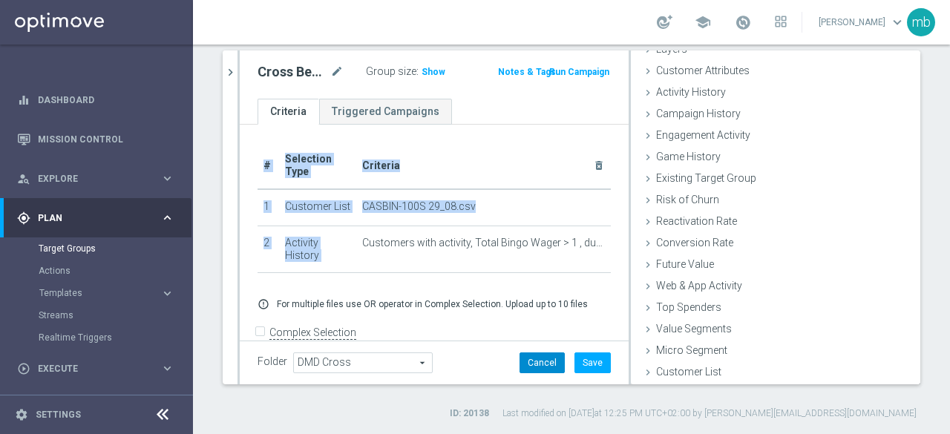
click at [520, 358] on button "Cancel" at bounding box center [541, 362] width 45 height 21
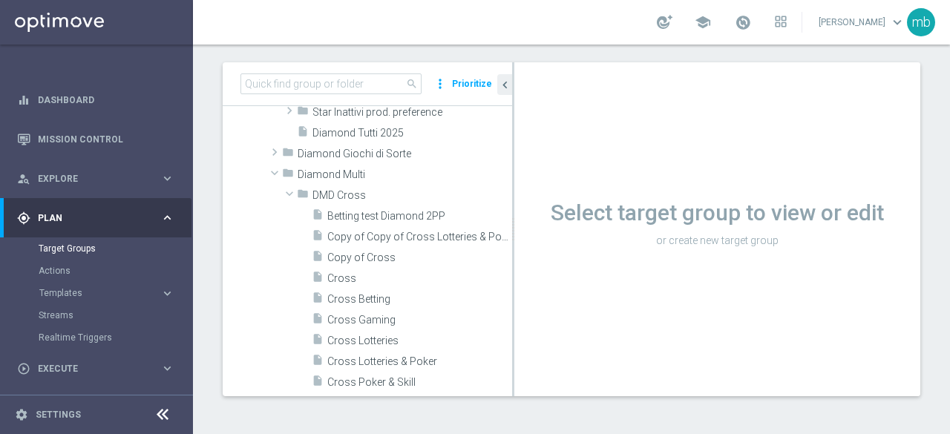
scroll to position [93, 0]
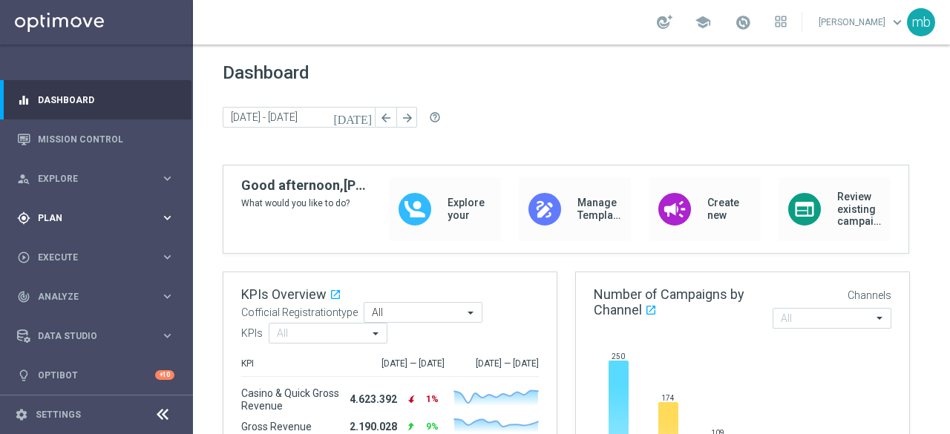
click at [163, 218] on icon "keyboard_arrow_right" at bounding box center [167, 218] width 14 height 14
click at [67, 252] on link "Target Groups" at bounding box center [97, 249] width 116 height 12
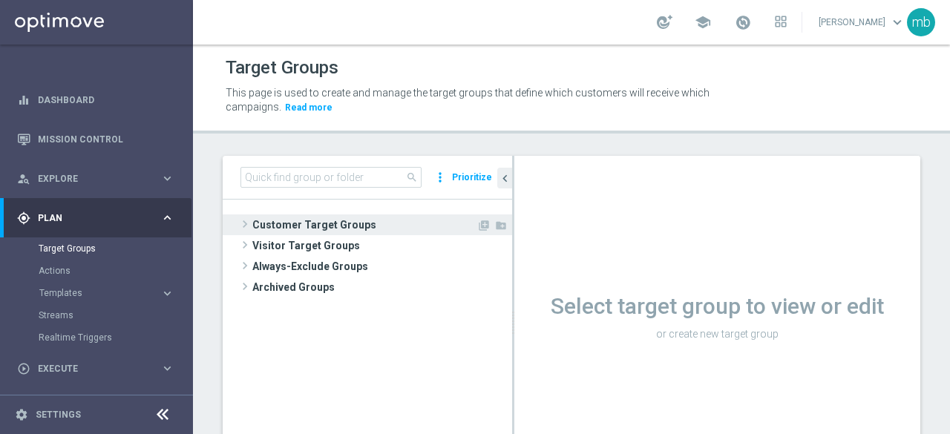
click at [237, 217] on span at bounding box center [244, 224] width 15 height 18
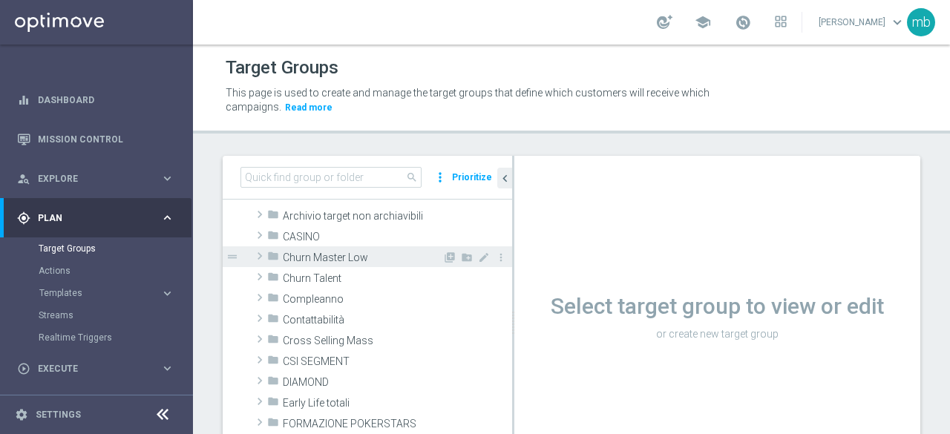
scroll to position [74, 0]
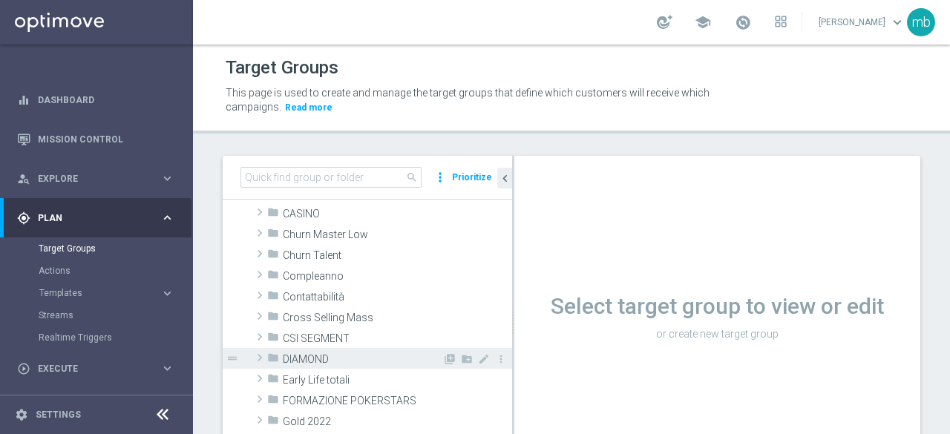
click at [258, 360] on span at bounding box center [259, 358] width 15 height 18
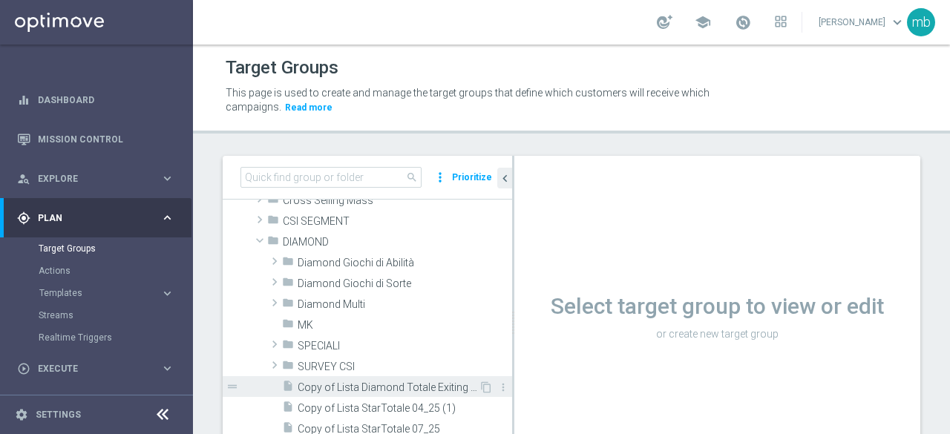
scroll to position [223, 0]
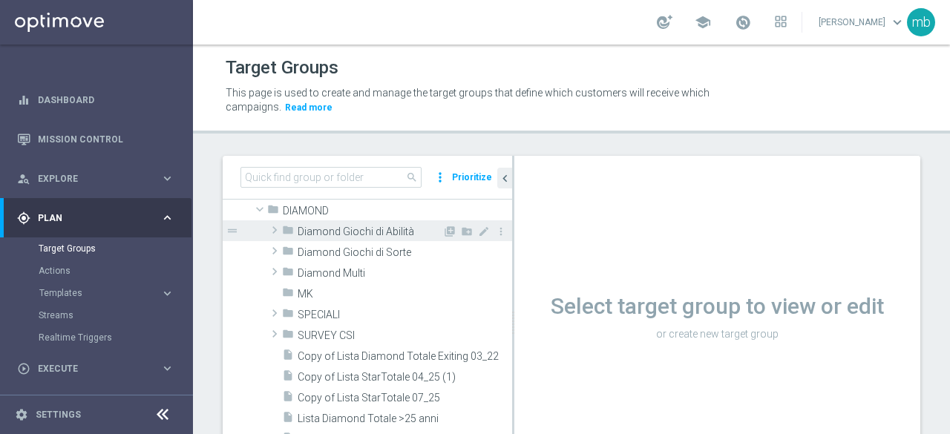
click at [275, 230] on span at bounding box center [274, 230] width 15 height 18
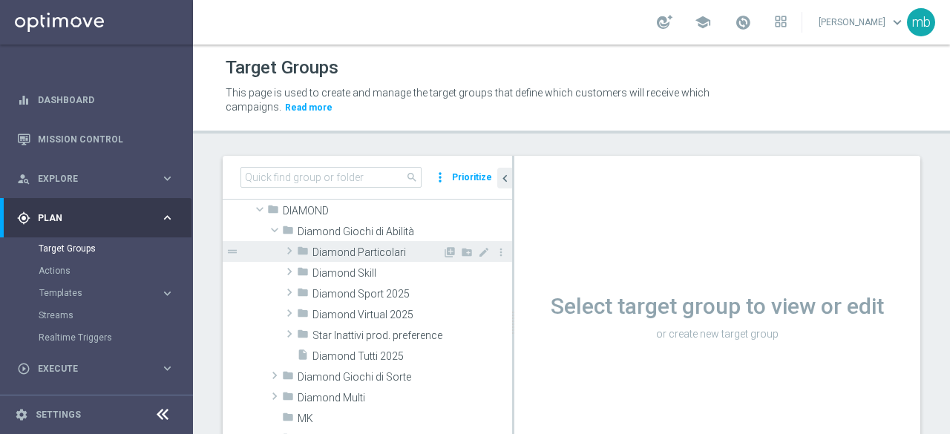
click at [291, 250] on span at bounding box center [289, 251] width 15 height 18
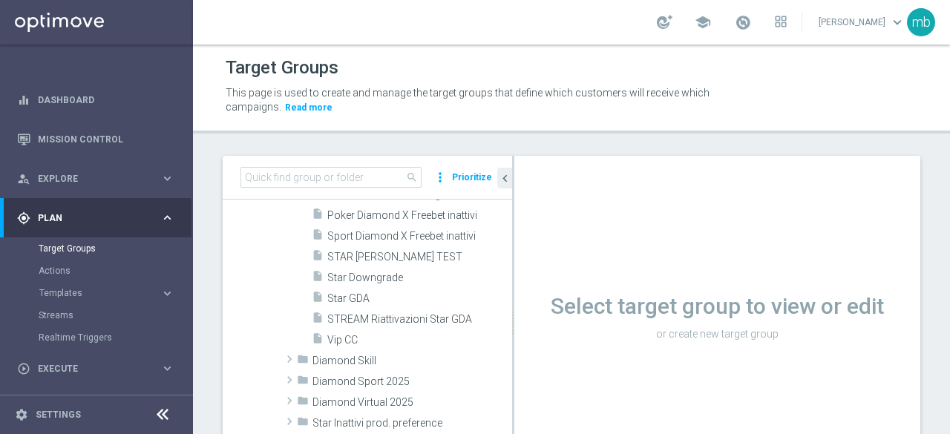
scroll to position [445, 0]
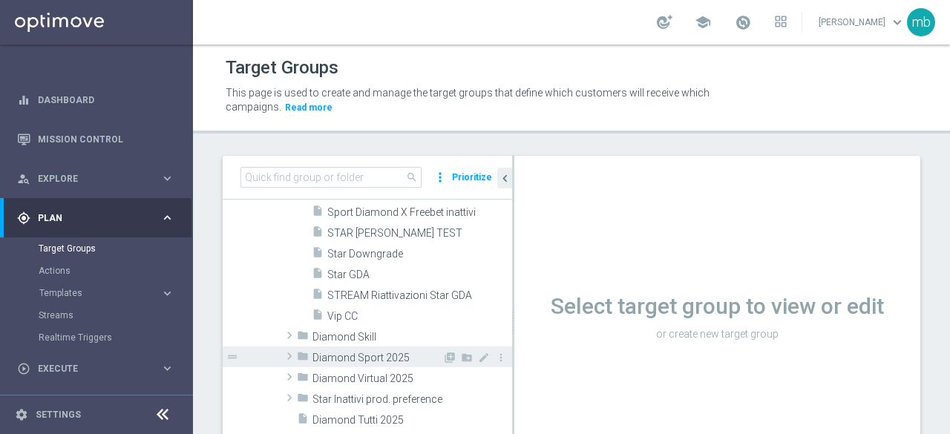
click at [356, 358] on span "Diamond Sport 2025" at bounding box center [377, 358] width 130 height 13
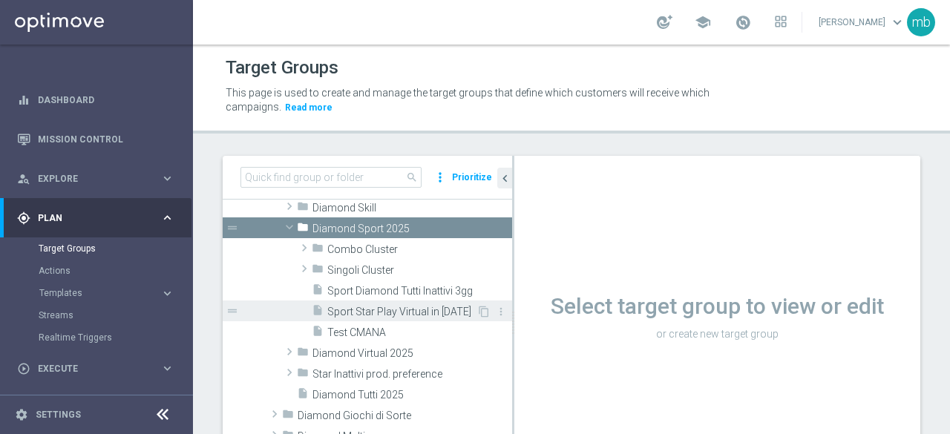
scroll to position [594, 0]
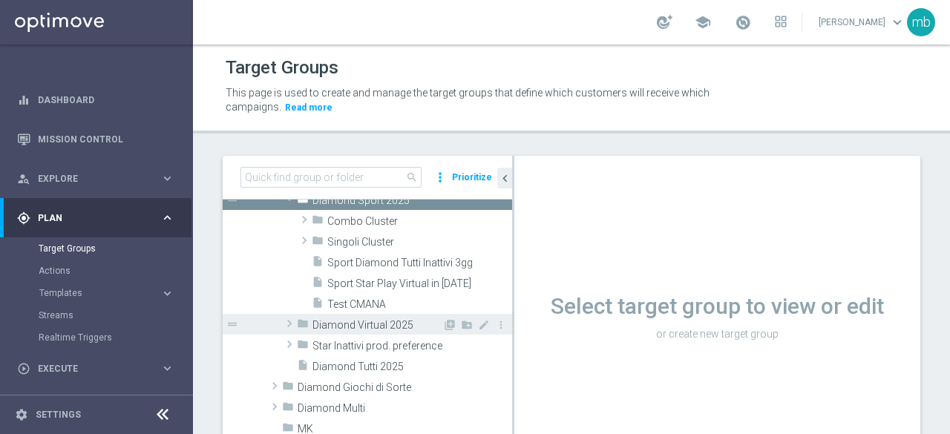
click at [352, 323] on span "Diamond Virtual 2025" at bounding box center [377, 325] width 130 height 13
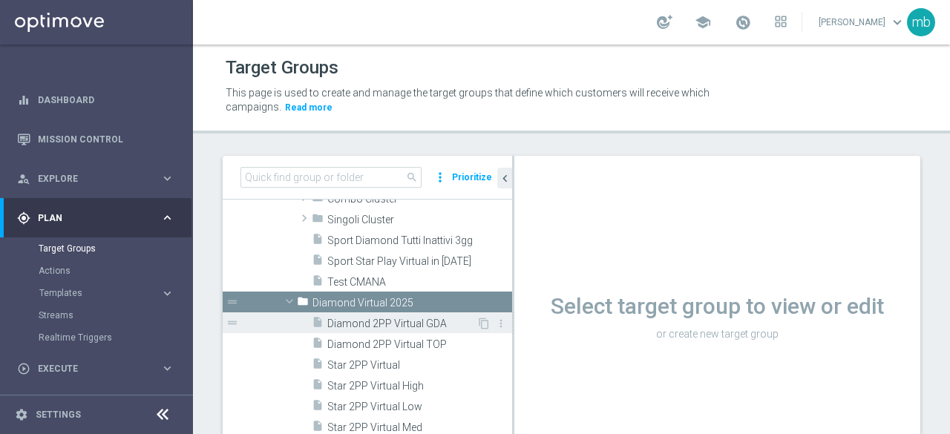
scroll to position [668, 0]
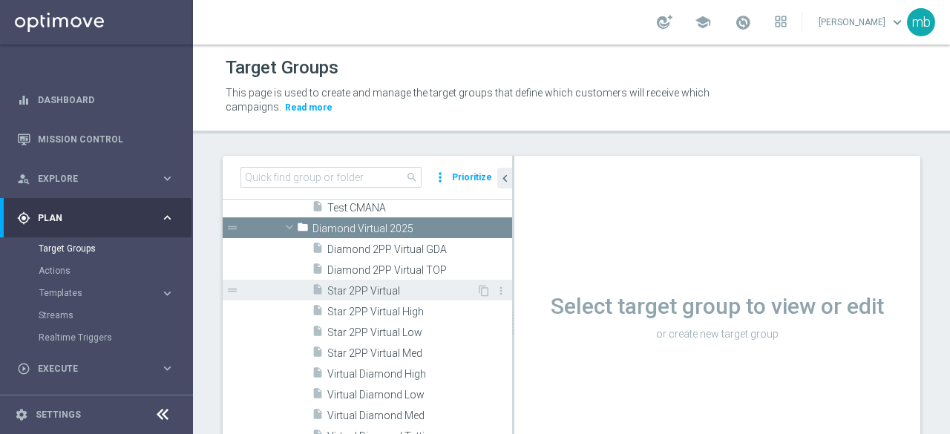
click at [361, 289] on span "Star 2PP Virtual" at bounding box center [401, 291] width 149 height 13
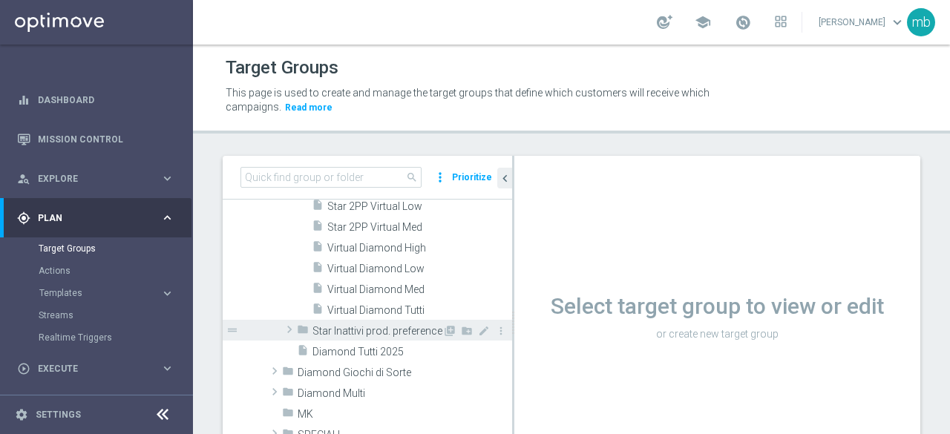
scroll to position [569, 0]
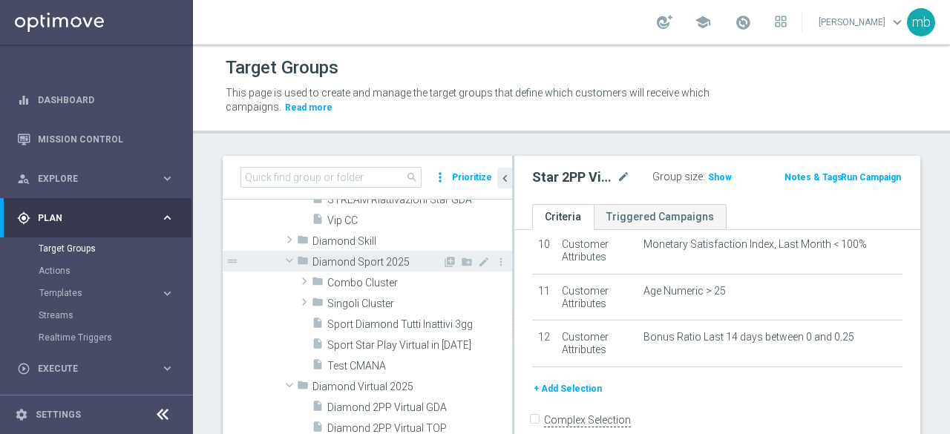
scroll to position [495, 0]
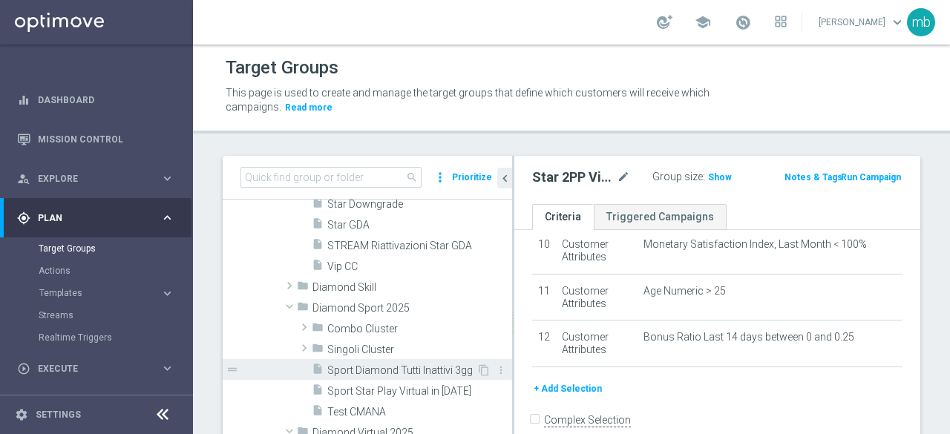
click at [370, 364] on span "Sport Diamond Tutti Inattivi 3gg" at bounding box center [401, 370] width 149 height 13
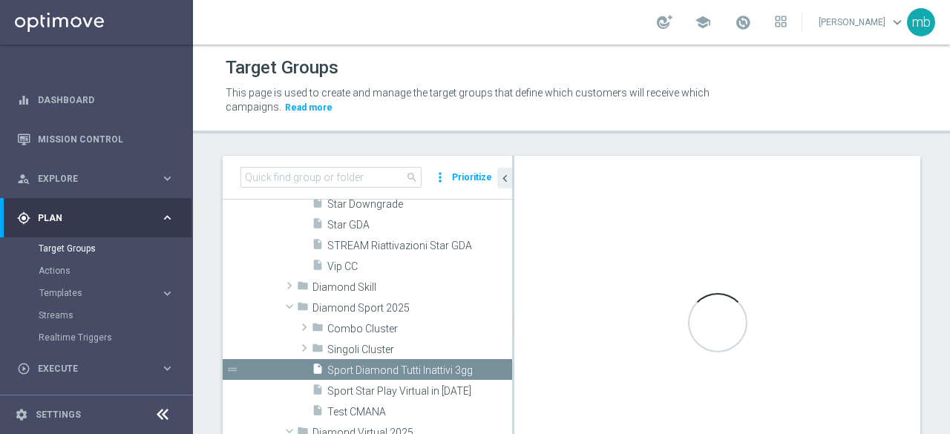
checkbox input "true"
type input "Diamond Sport 2025"
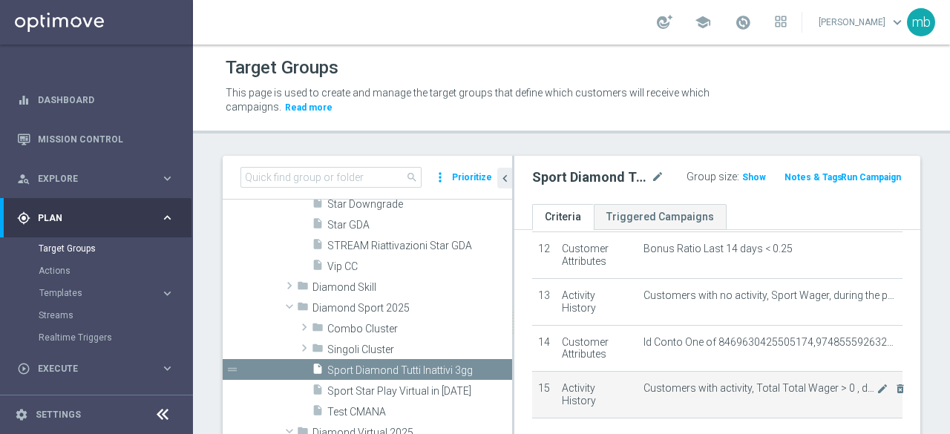
scroll to position [626, 0]
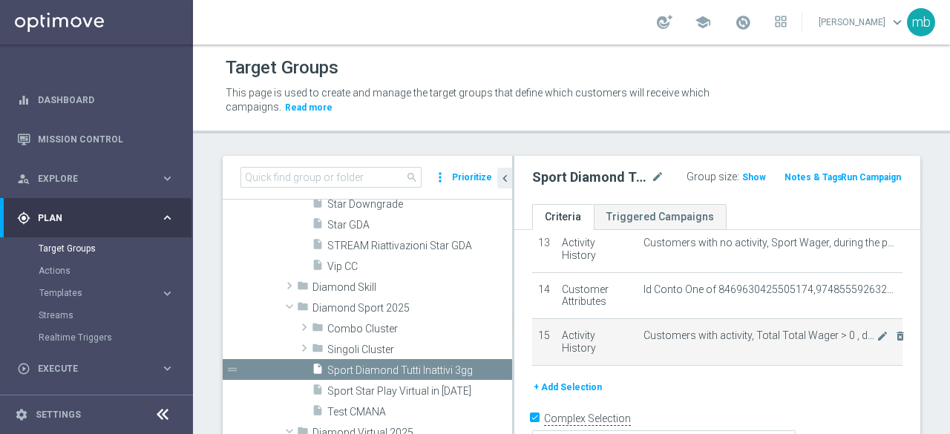
click at [829, 335] on span "Customers with activity, Total Total Wager > 0 , during the previous 3 days" at bounding box center [759, 335] width 233 height 13
